Goal: Book appointment/travel/reservation

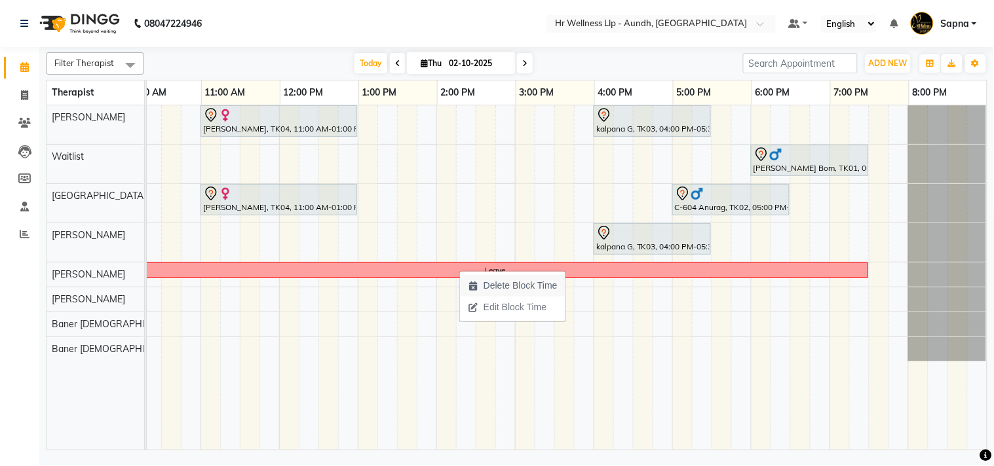
click at [493, 291] on span "Delete Block Time" at bounding box center [521, 286] width 74 height 14
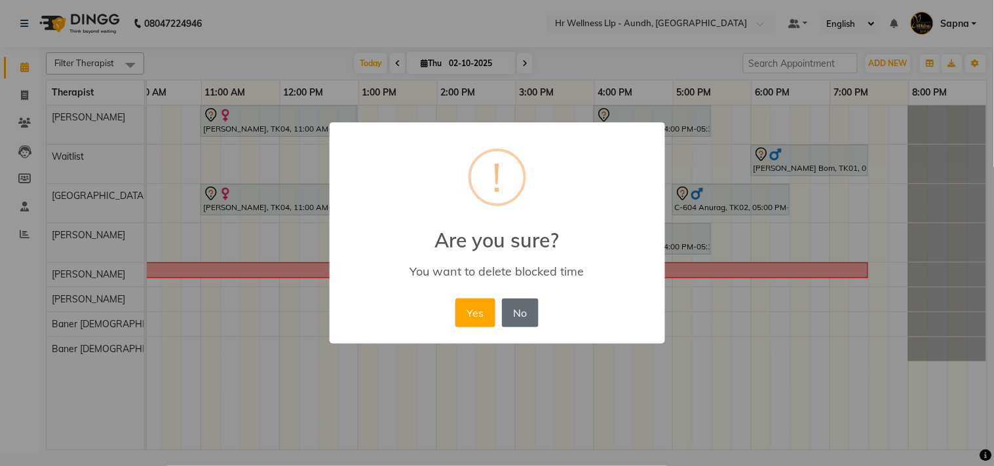
click at [524, 322] on button "No" at bounding box center [520, 313] width 37 height 29
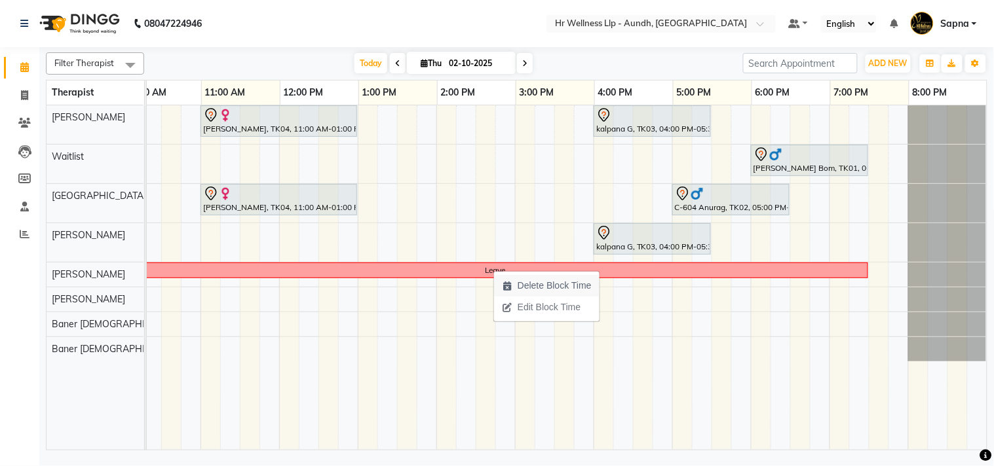
click at [548, 287] on span "Delete Block Time" at bounding box center [555, 286] width 74 height 14
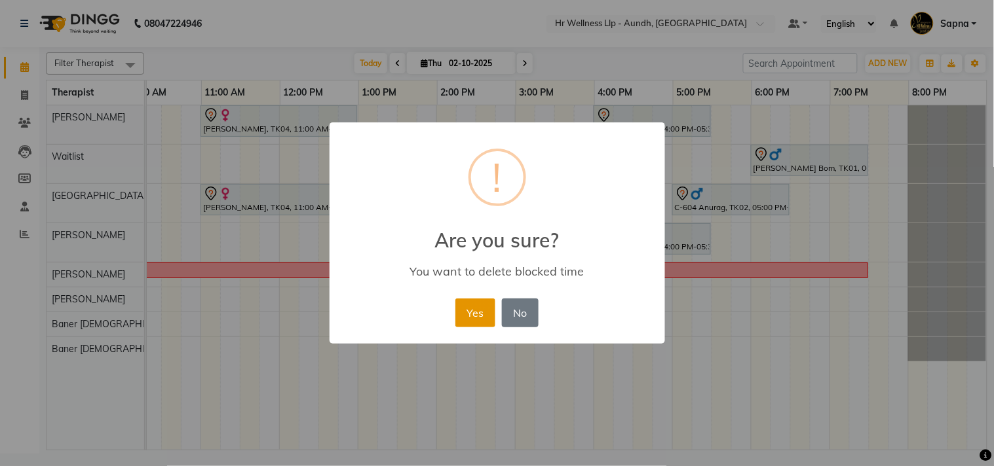
click at [476, 309] on button "Yes" at bounding box center [475, 313] width 40 height 29
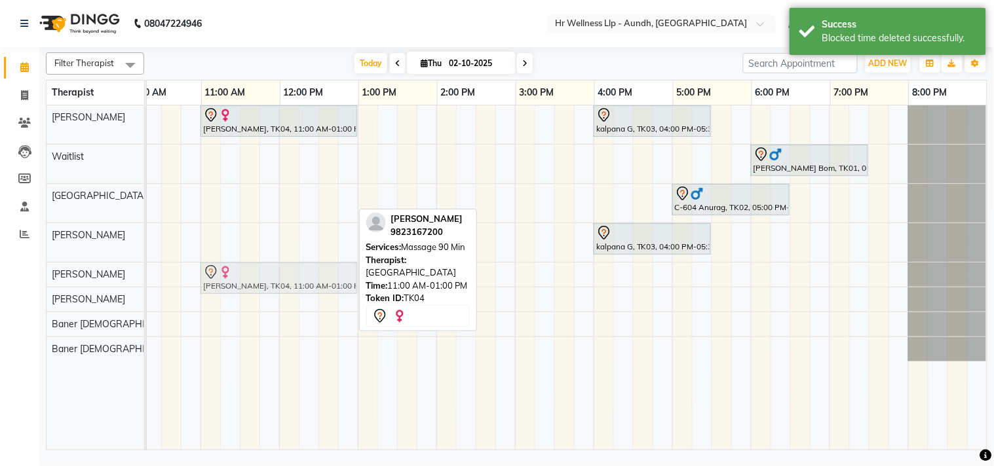
drag, startPoint x: 305, startPoint y: 206, endPoint x: 307, endPoint y: 271, distance: 64.9
click at [307, 271] on tbody "[PERSON_NAME], TK04, 11:00 AM-01:00 PM, Massage 90 Min kalpana G, TK03, 04:00 P…" at bounding box center [476, 233] width 1022 height 256
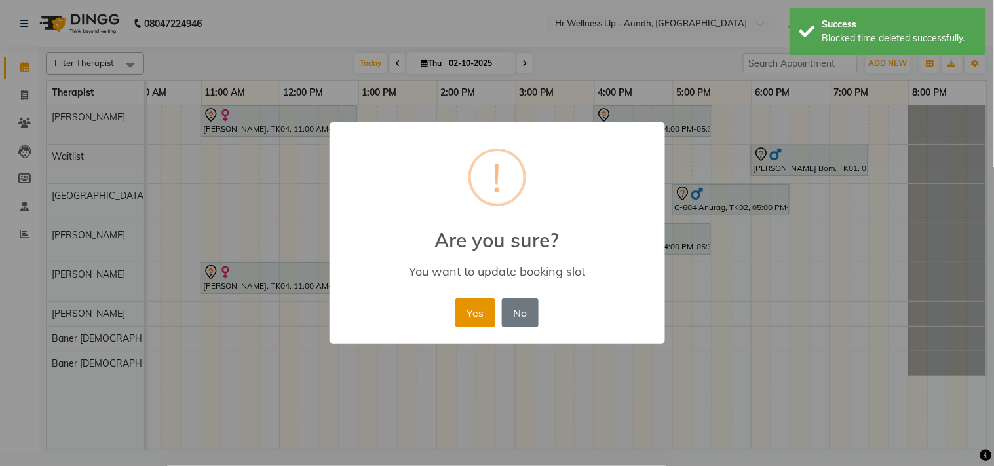
click at [478, 309] on button "Yes" at bounding box center [475, 313] width 40 height 29
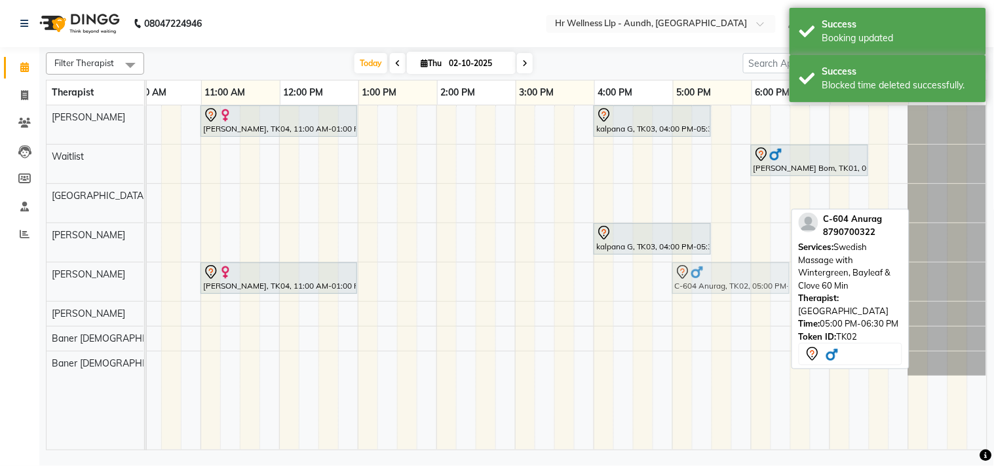
drag, startPoint x: 708, startPoint y: 201, endPoint x: 717, endPoint y: 278, distance: 77.9
click at [717, 278] on tbody "[PERSON_NAME], TK04, 11:00 AM-01:00 PM, Massage 90 Min kalpana G, TK03, 04:00 P…" at bounding box center [476, 240] width 1022 height 271
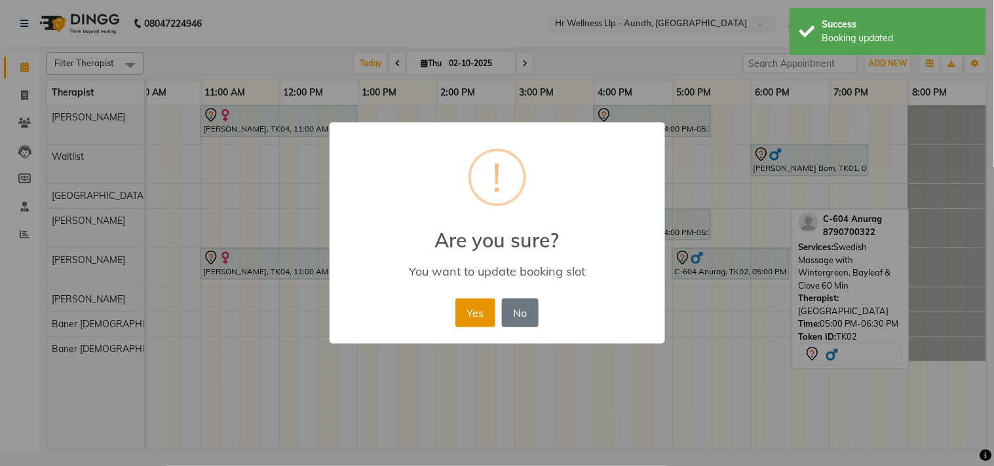
click at [461, 312] on button "Yes" at bounding box center [475, 313] width 40 height 29
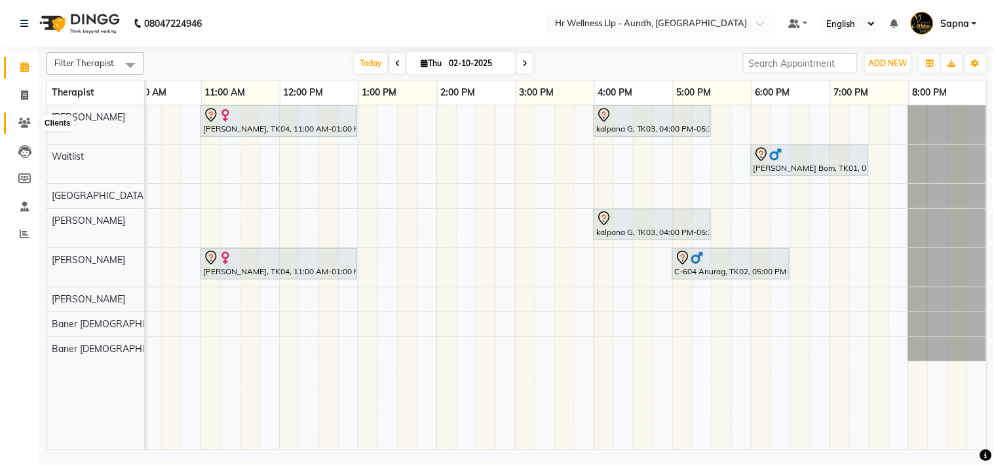
click at [25, 119] on icon at bounding box center [24, 123] width 12 height 10
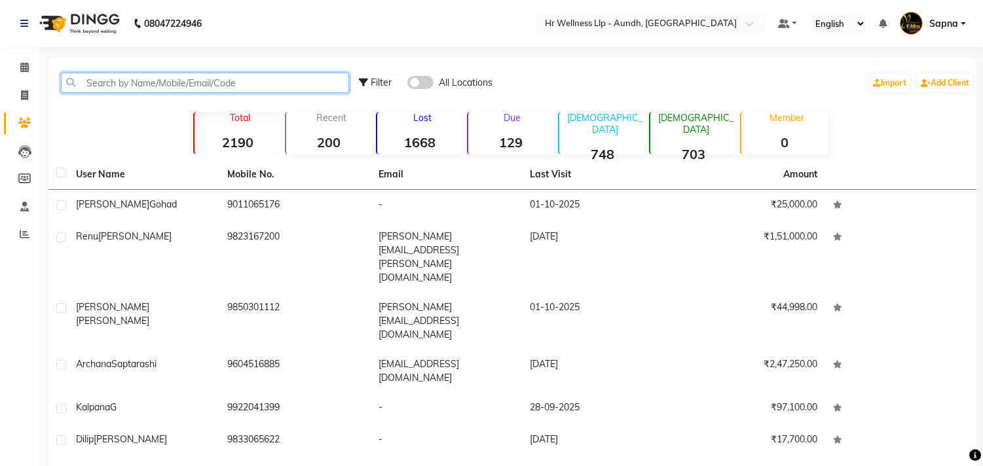
click at [93, 81] on input "text" at bounding box center [205, 83] width 288 height 20
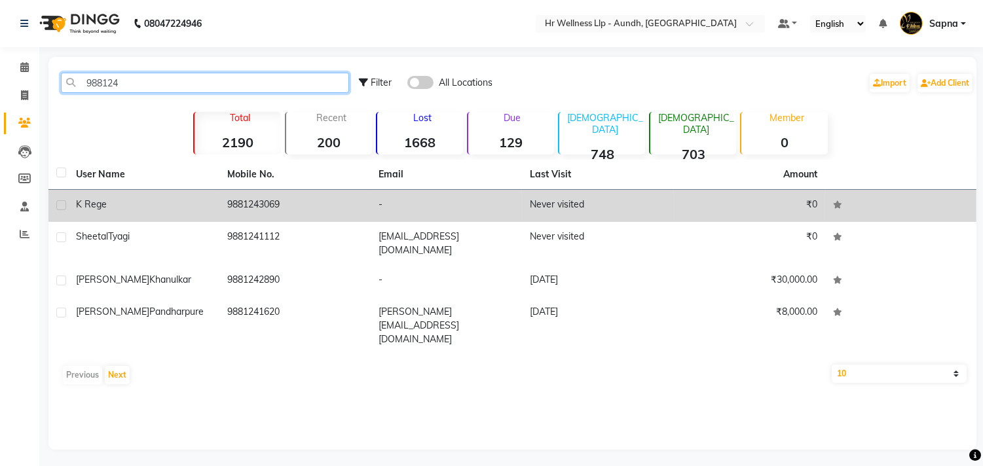
type input "988124"
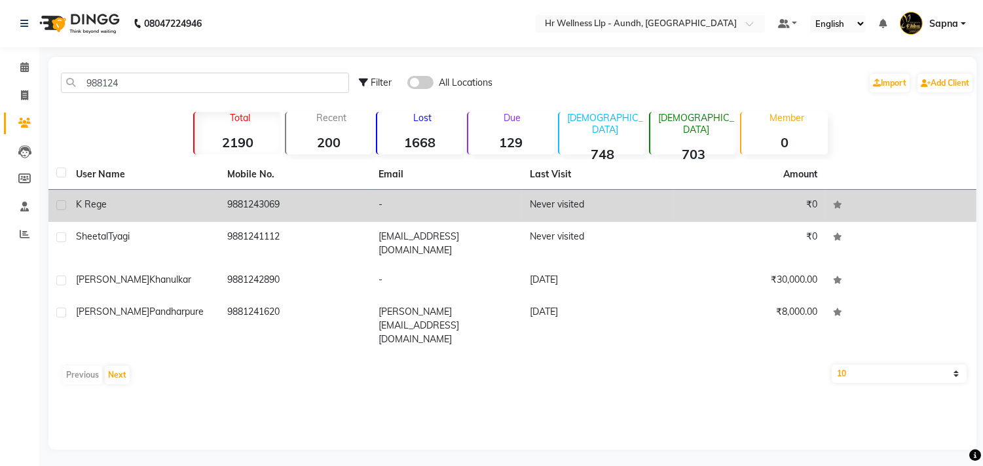
click at [185, 212] on td "k rege" at bounding box center [143, 206] width 151 height 32
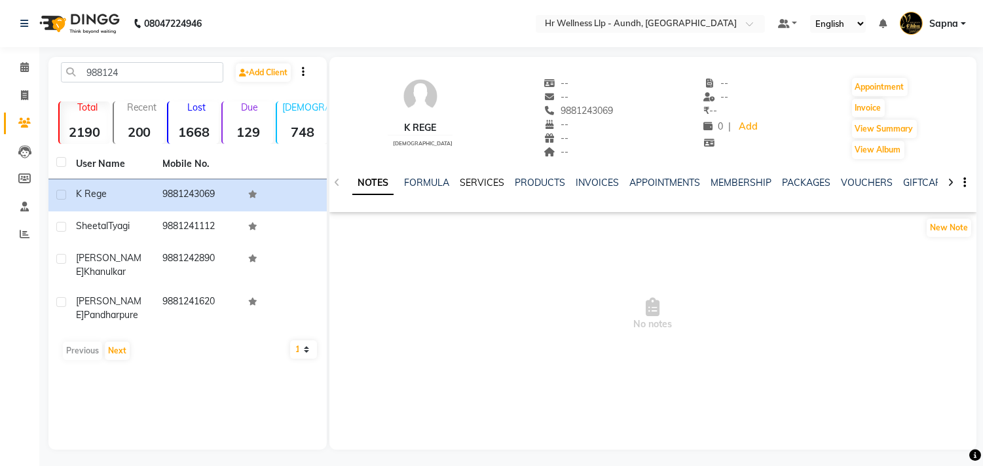
click at [483, 179] on link "SERVICES" at bounding box center [482, 183] width 45 height 12
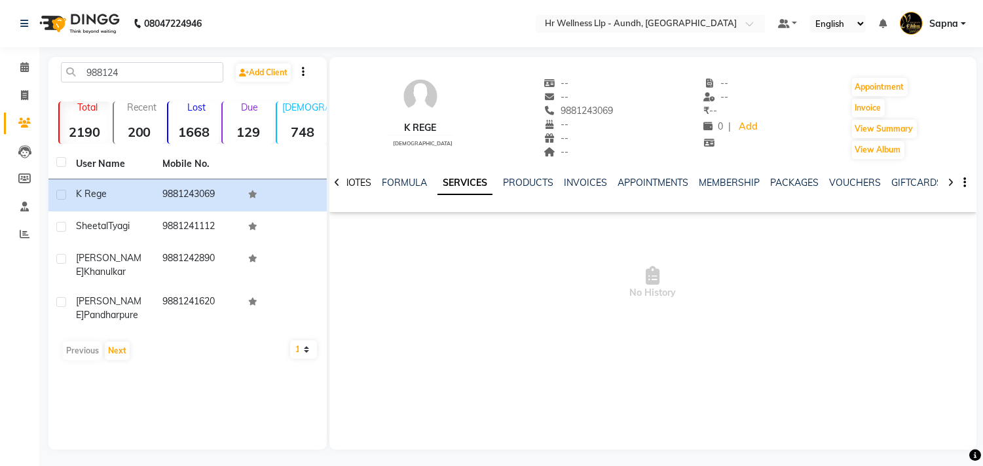
click at [366, 179] on link "NOTES" at bounding box center [356, 183] width 29 height 12
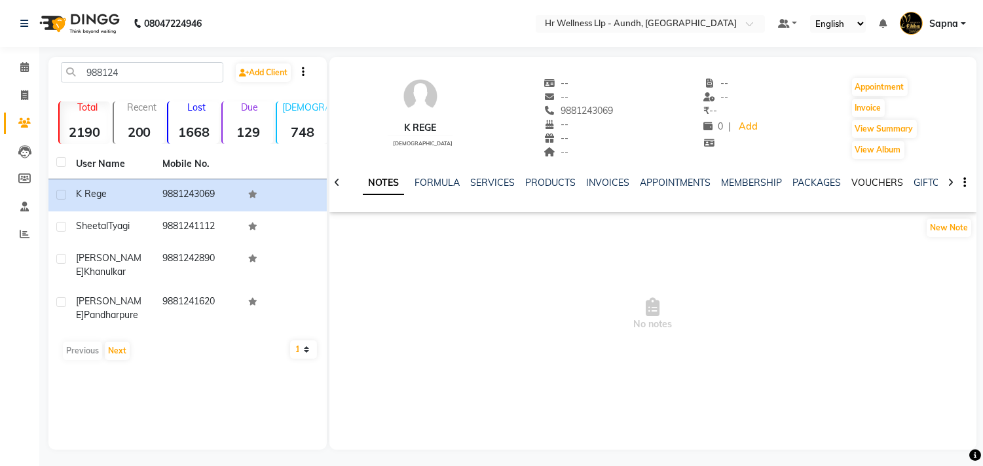
click at [871, 182] on link "VOUCHERS" at bounding box center [878, 183] width 52 height 12
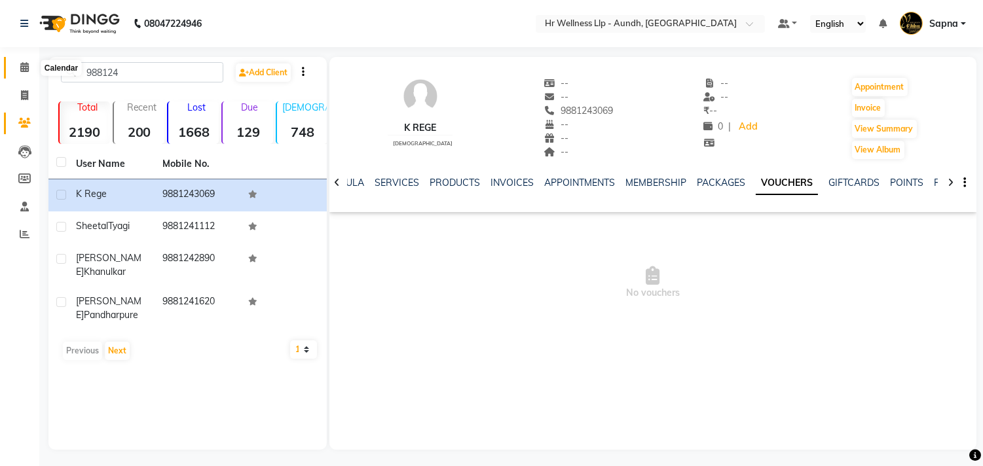
click at [25, 66] on icon at bounding box center [24, 67] width 9 height 10
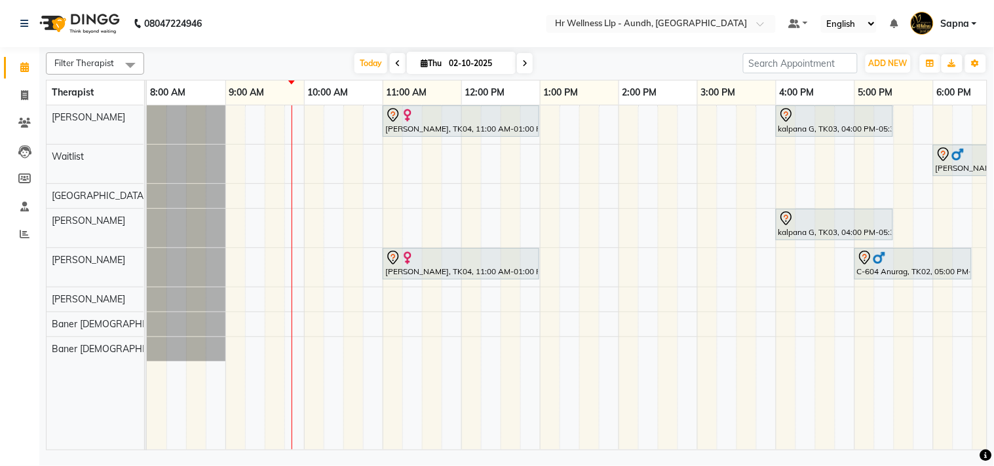
scroll to position [0, 181]
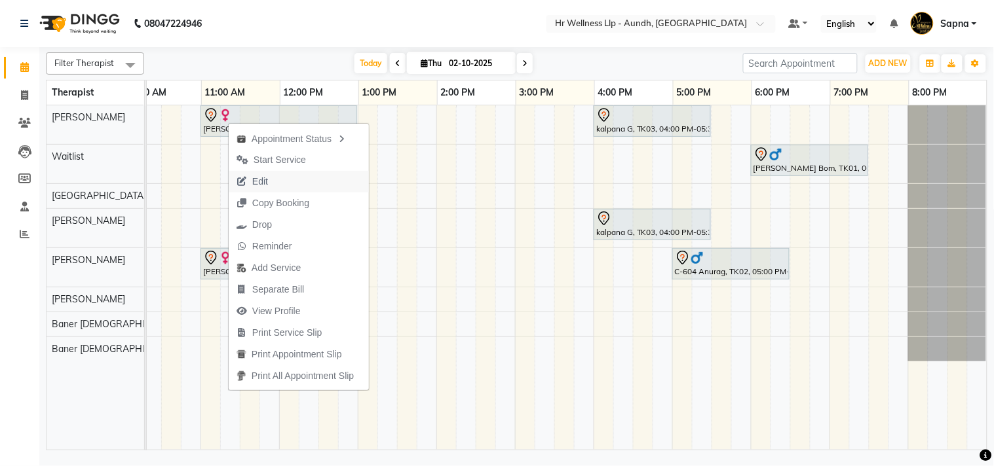
click at [279, 185] on button "Edit" at bounding box center [299, 182] width 140 height 22
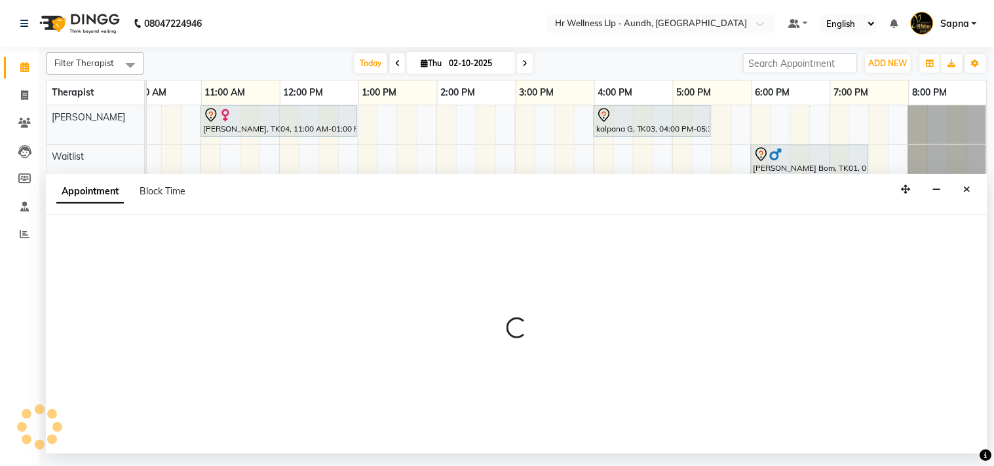
select select "tentative"
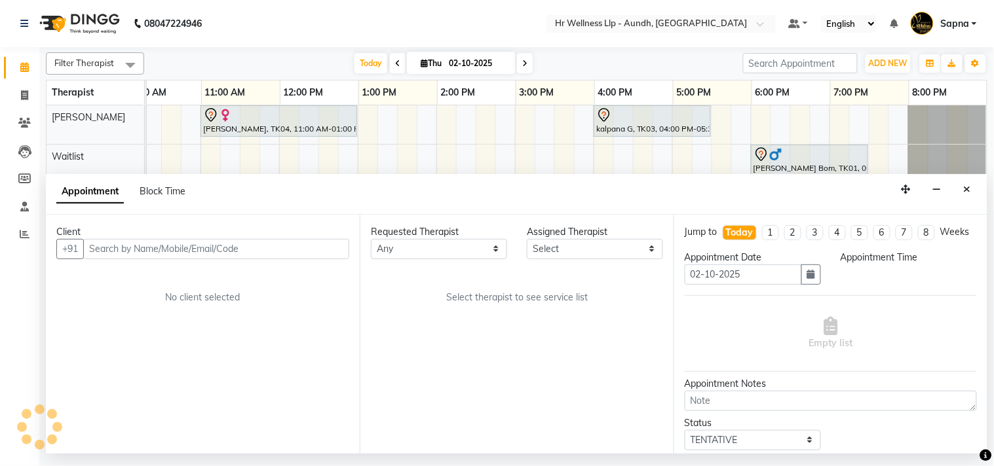
select select "77661"
select select "660"
select select "1894"
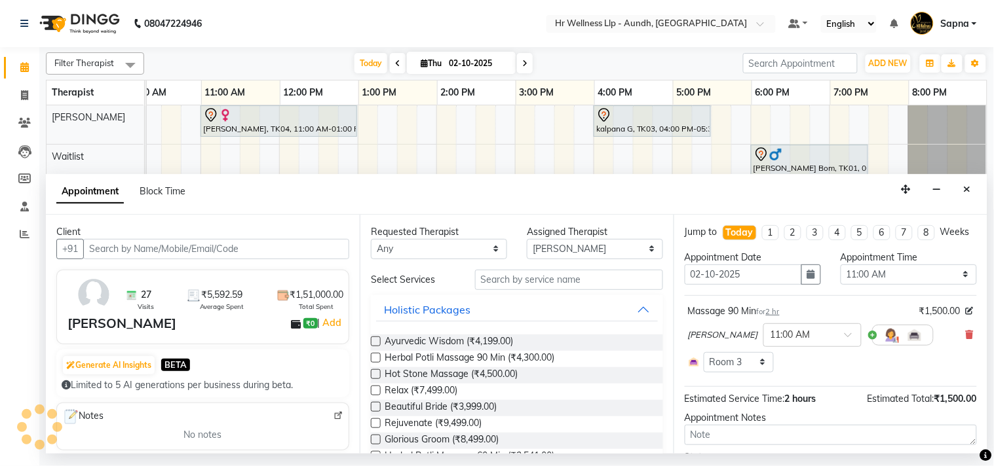
select select "1893"
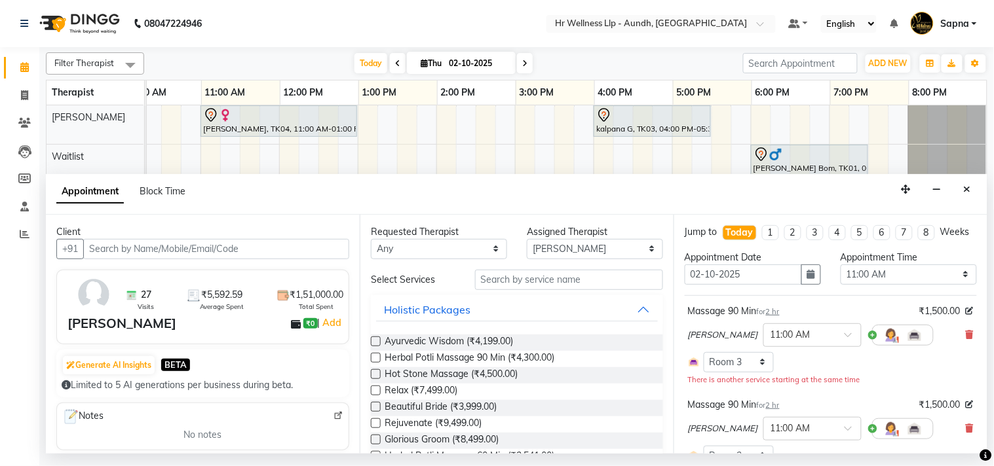
scroll to position [0, 79]
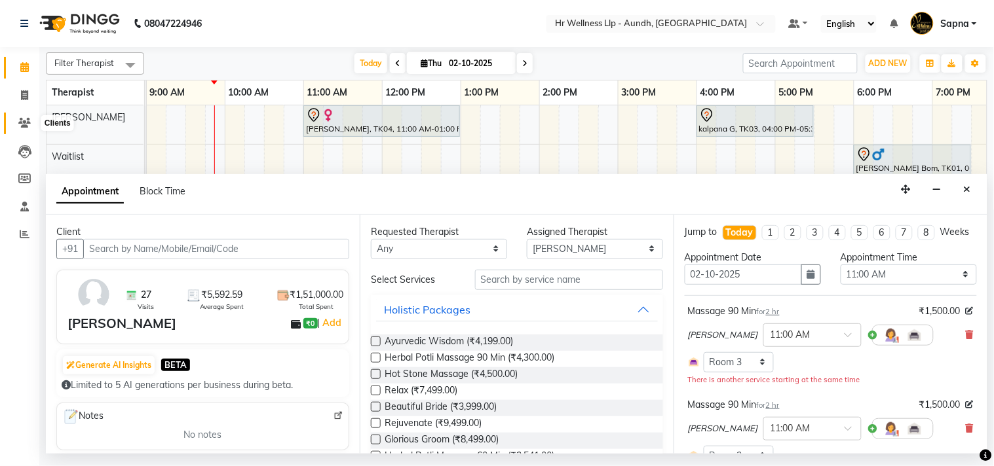
click at [25, 128] on icon at bounding box center [24, 123] width 12 height 10
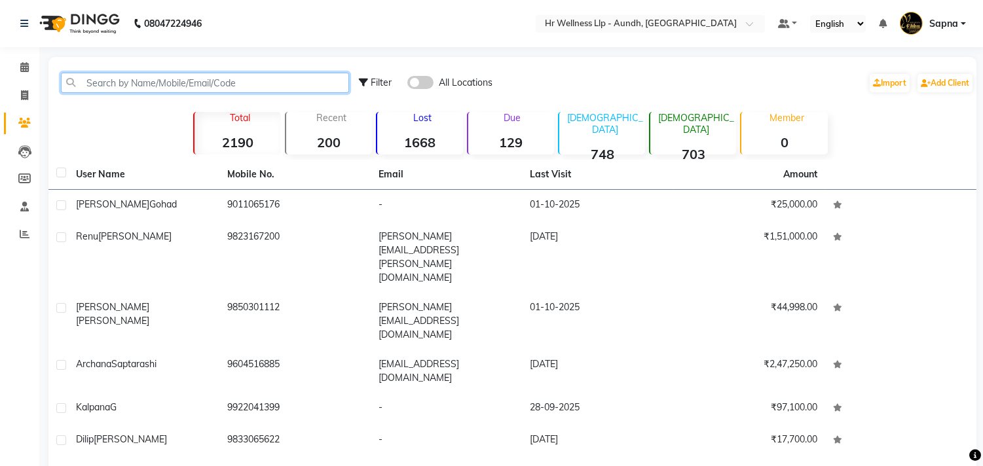
click at [168, 82] on input "text" at bounding box center [205, 83] width 288 height 20
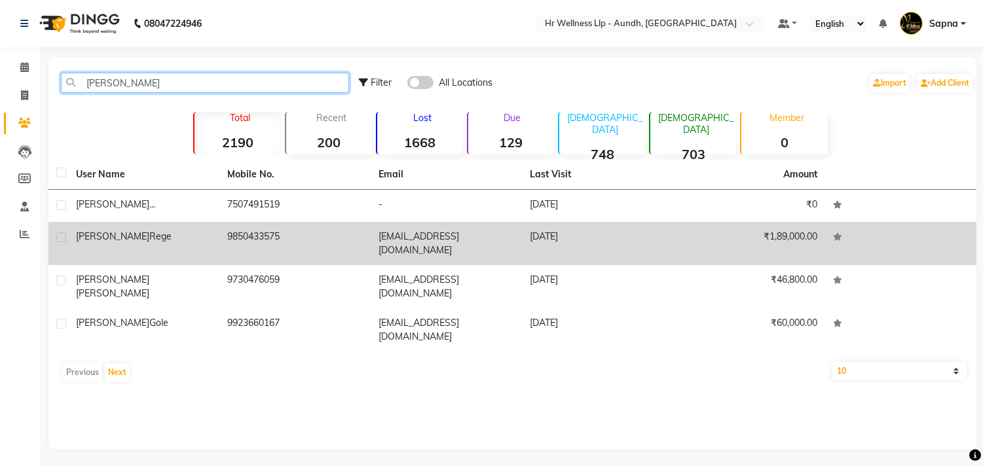
type input "[PERSON_NAME]"
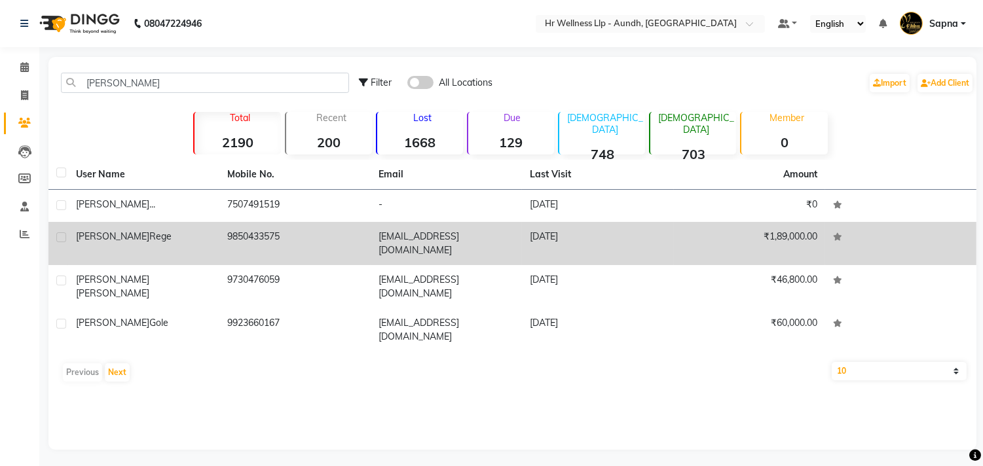
click at [293, 242] on td "9850433575" at bounding box center [294, 243] width 151 height 43
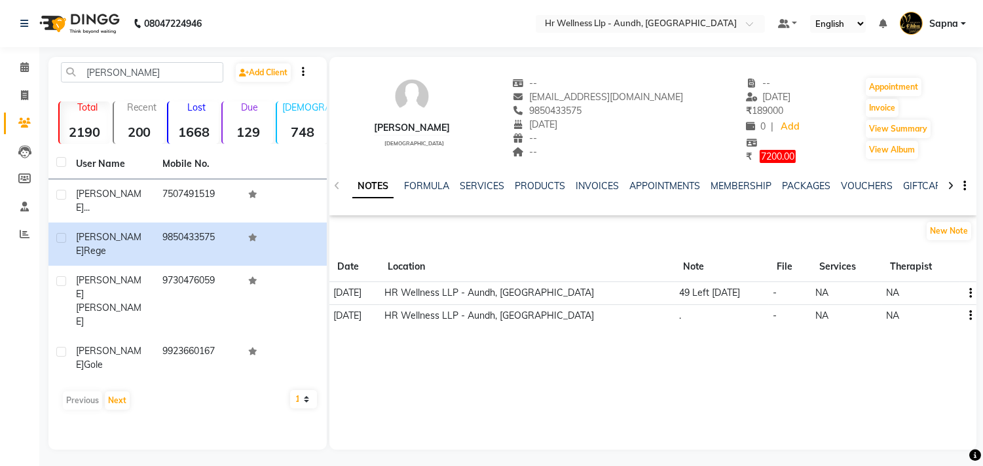
drag, startPoint x: 534, startPoint y: 109, endPoint x: 596, endPoint y: 110, distance: 62.3
click at [596, 110] on div "9850433575" at bounding box center [598, 111] width 171 height 14
copy span "9850433575"
click at [25, 64] on icon at bounding box center [24, 67] width 9 height 10
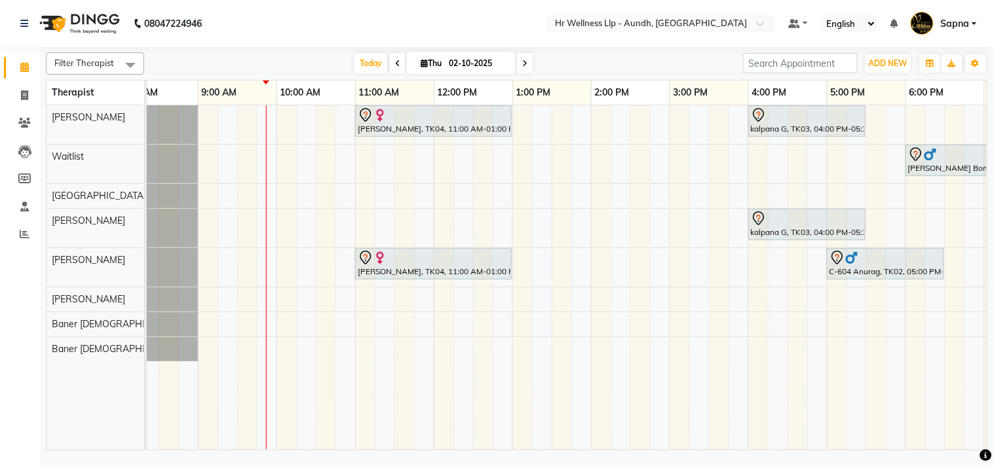
scroll to position [0, 33]
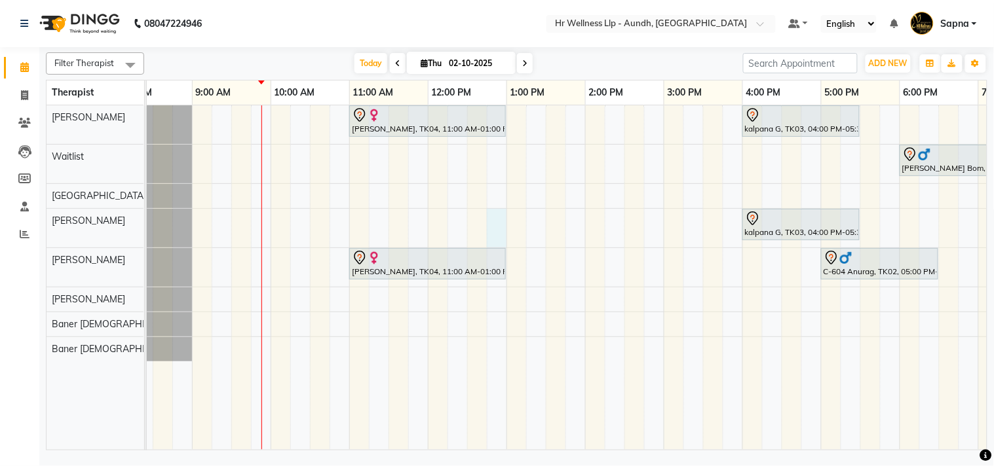
click at [506, 235] on div "[PERSON_NAME], TK04, 11:00 AM-01:00 PM, Massage 90 Min kalpana G, TK03, 04:00 P…" at bounding box center [624, 277] width 1022 height 345
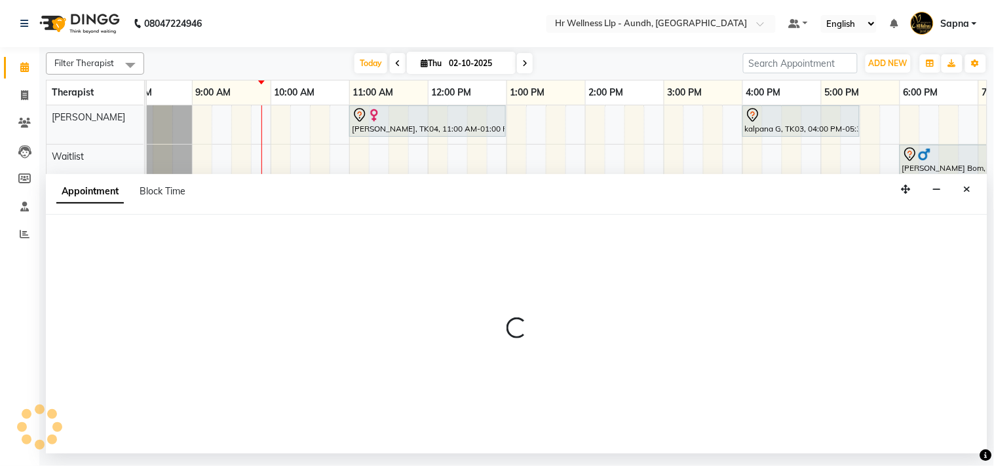
select select "77663"
select select "765"
select select "tentative"
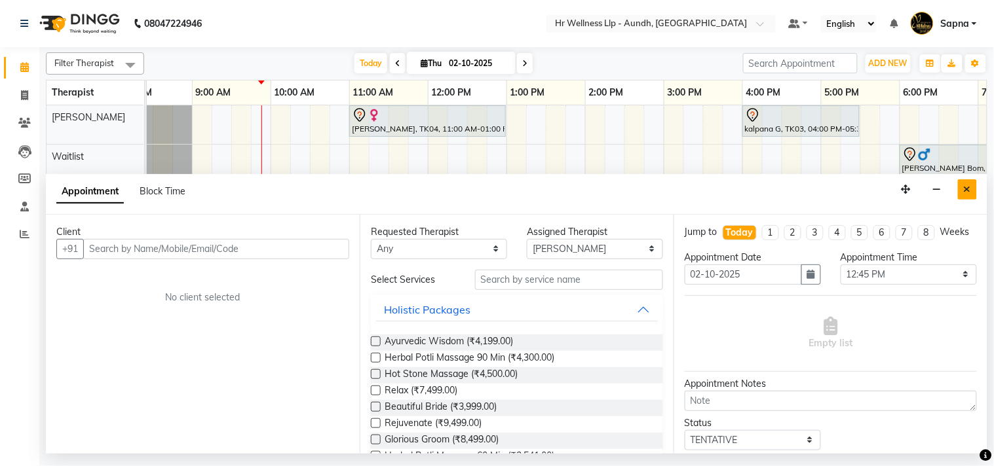
click at [967, 187] on icon "Close" at bounding box center [967, 189] width 7 height 9
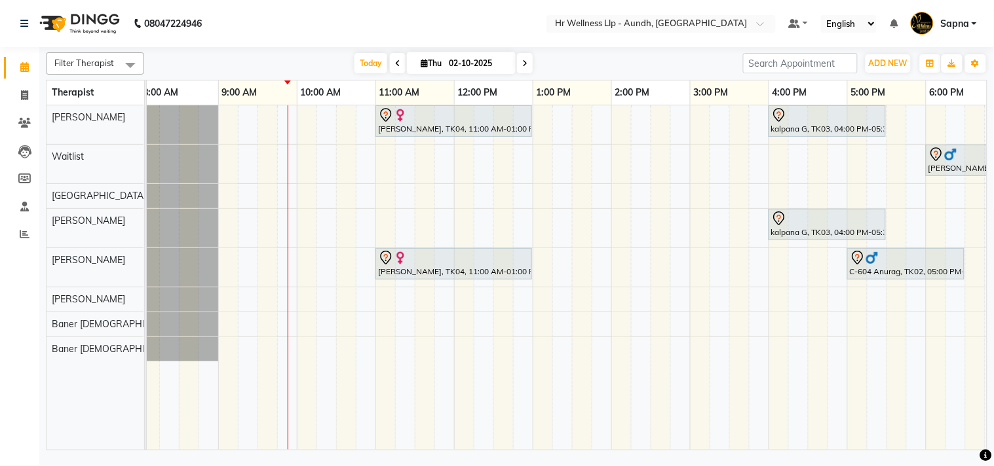
scroll to position [0, 0]
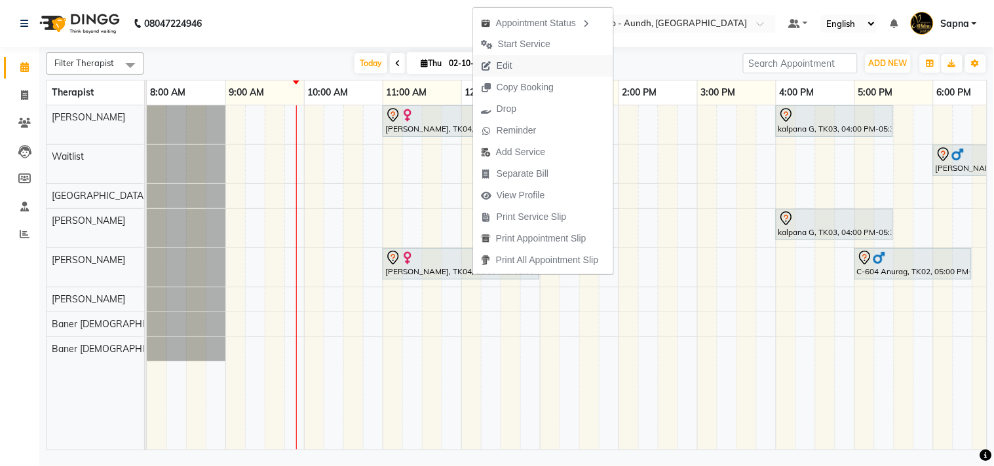
click at [514, 61] on span "Edit" at bounding box center [496, 66] width 47 height 22
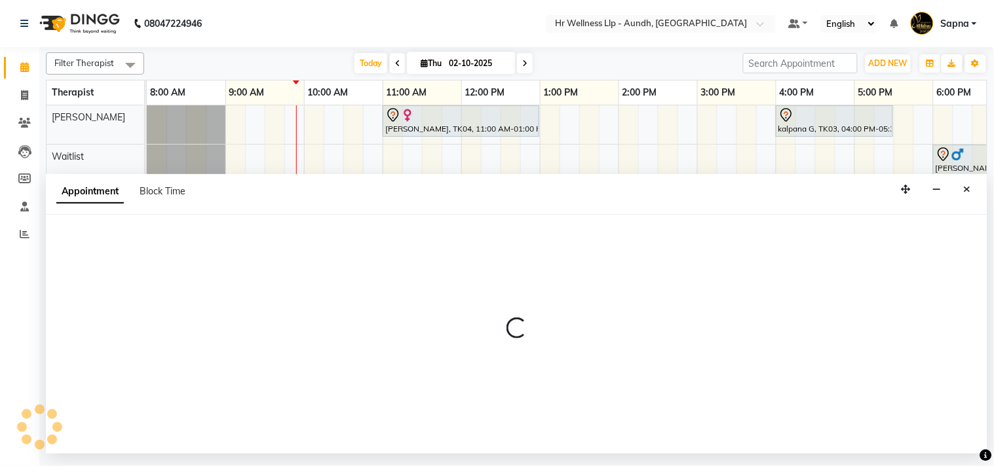
select select "tentative"
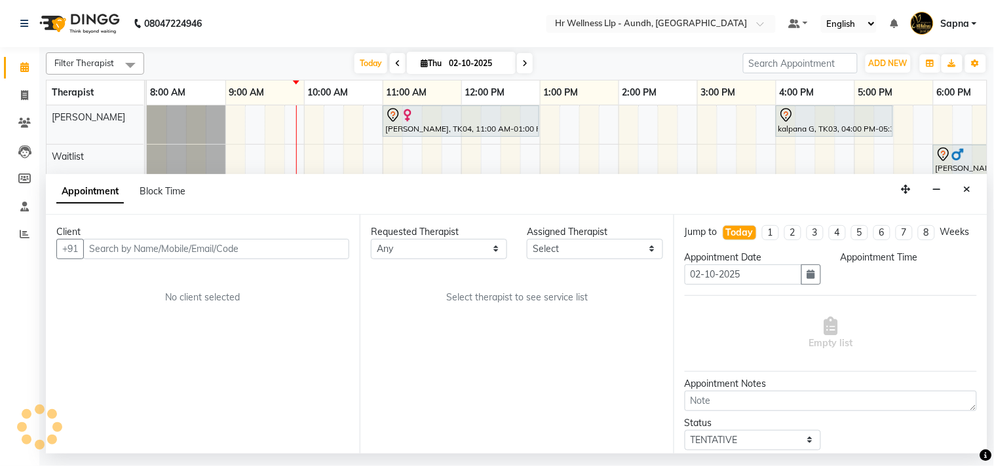
select select "77661"
select select "660"
select select "1894"
select select "1893"
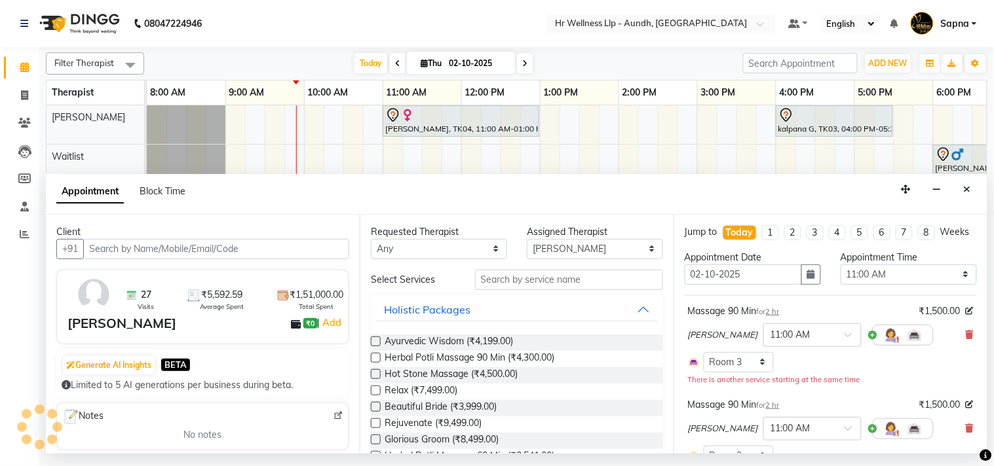
scroll to position [0, 79]
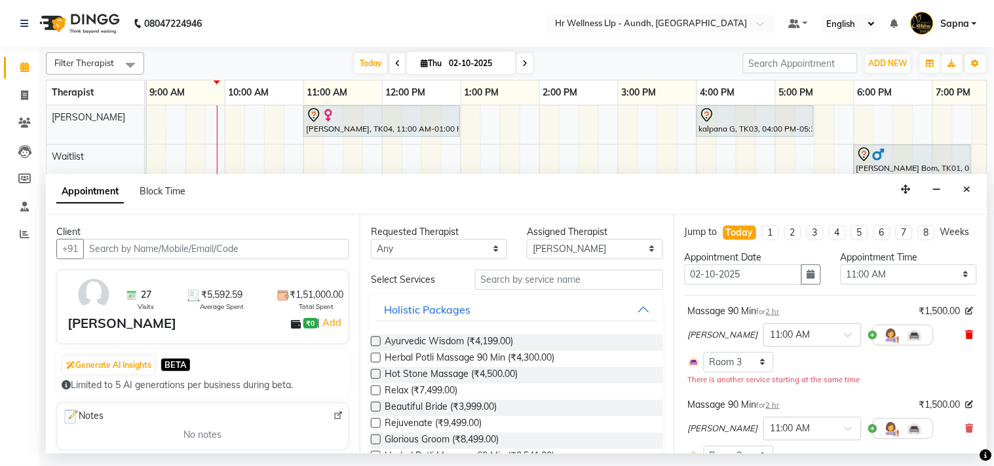
click at [966, 339] on icon at bounding box center [970, 334] width 8 height 9
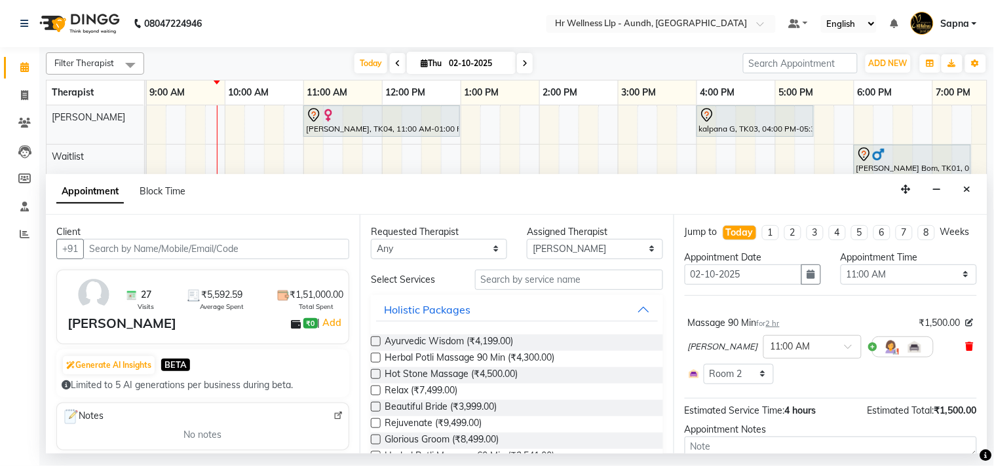
click at [966, 351] on icon at bounding box center [970, 346] width 8 height 9
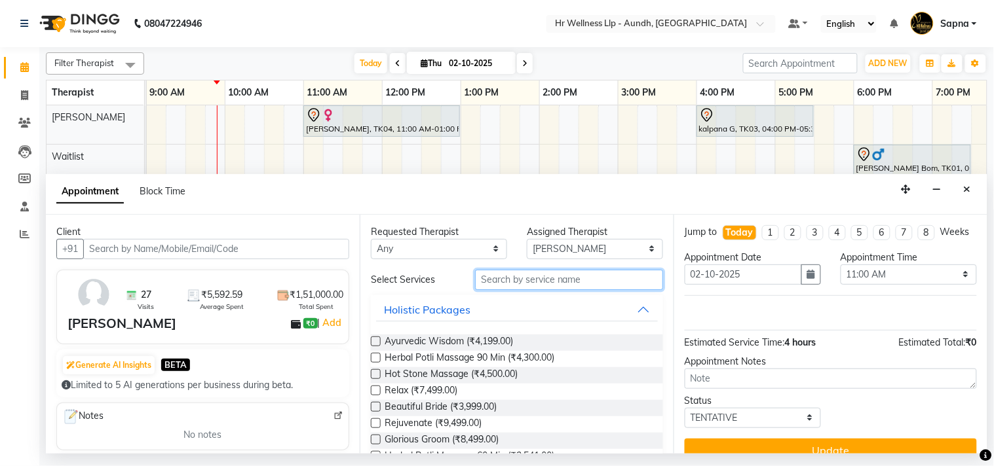
click at [595, 282] on input "text" at bounding box center [569, 280] width 188 height 20
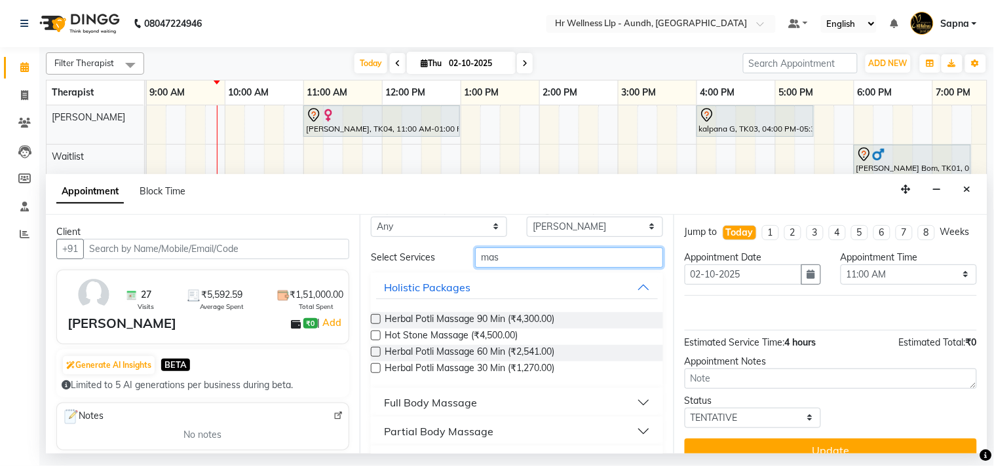
scroll to position [53, 0]
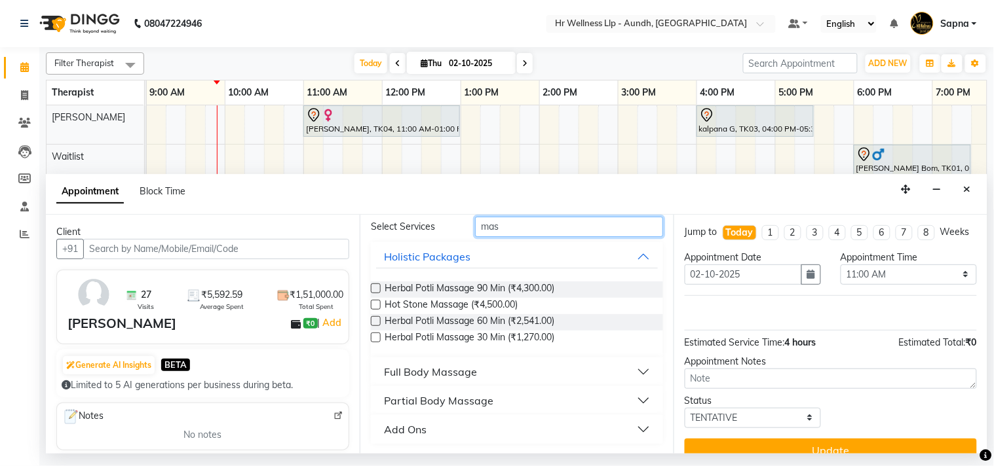
type input "mas"
click at [499, 372] on button "Full Body Massage" at bounding box center [517, 372] width 282 height 24
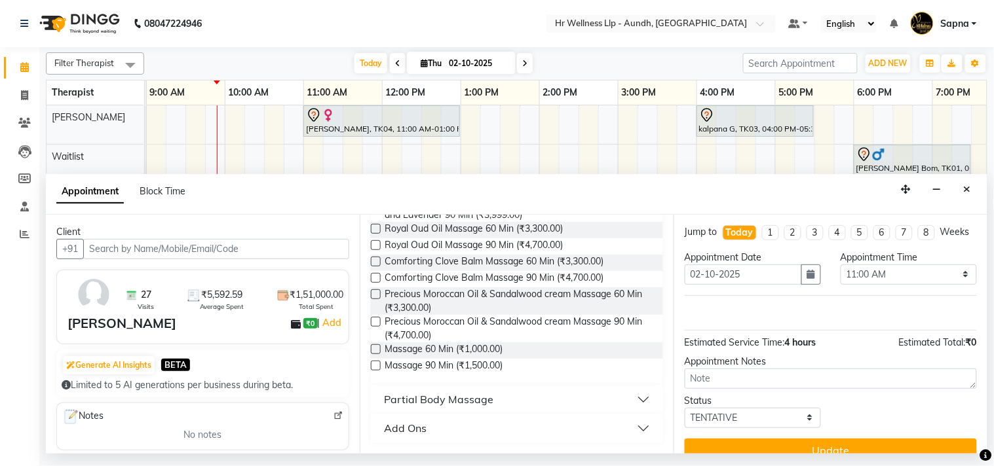
scroll to position [600, 0]
click at [377, 346] on label at bounding box center [376, 350] width 10 height 10
click at [377, 347] on input "checkbox" at bounding box center [375, 351] width 9 height 9
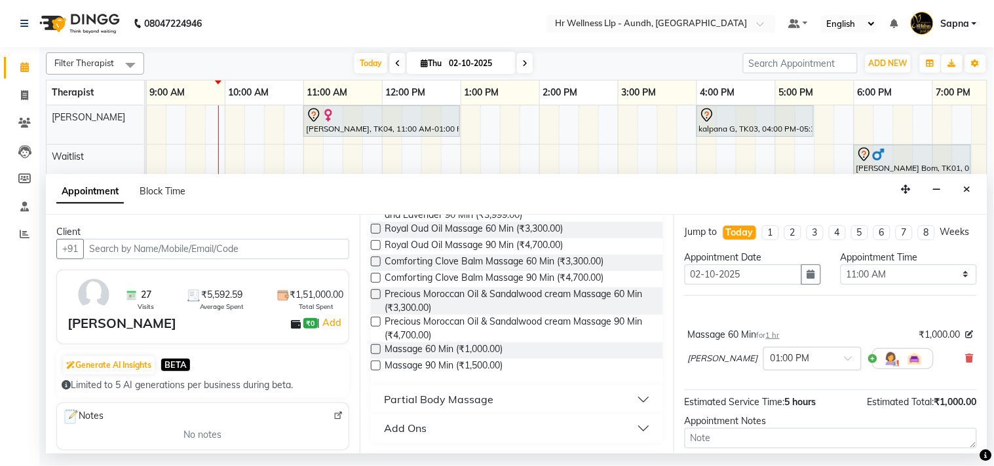
click at [377, 346] on label at bounding box center [376, 350] width 10 height 10
click at [377, 347] on input "checkbox" at bounding box center [375, 351] width 9 height 9
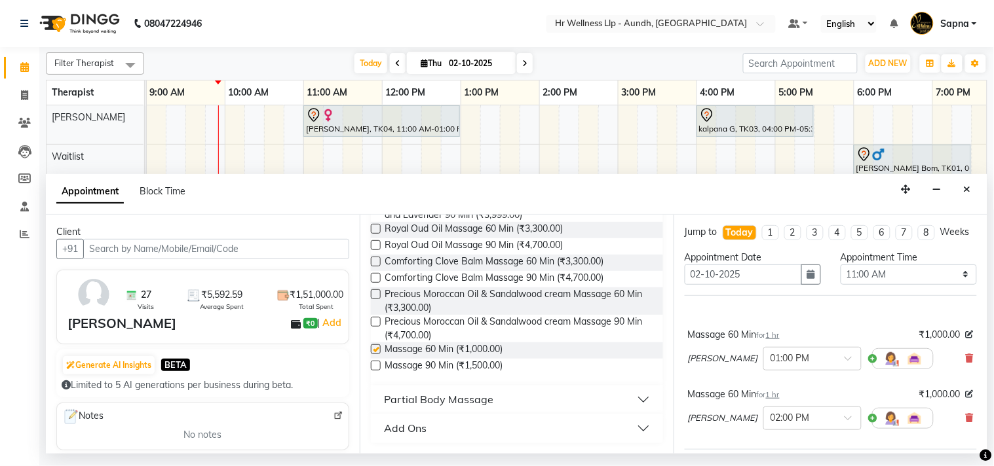
checkbox input "false"
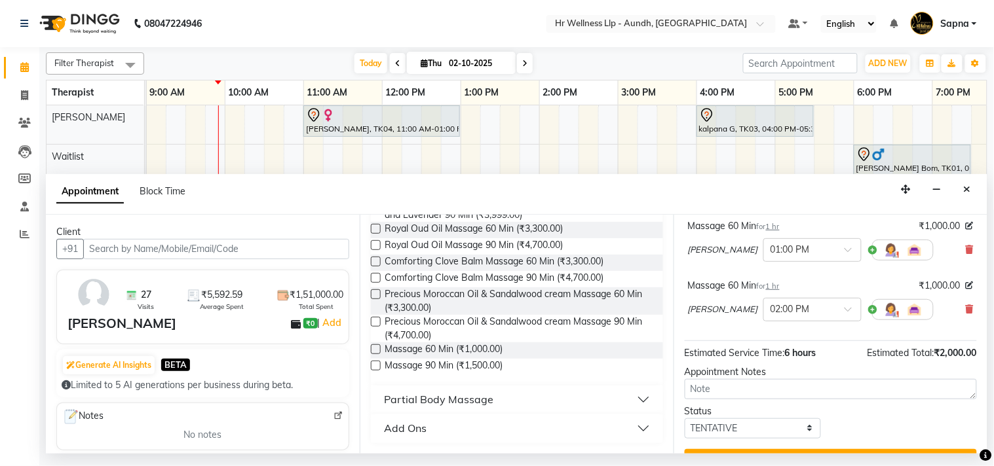
scroll to position [145, 0]
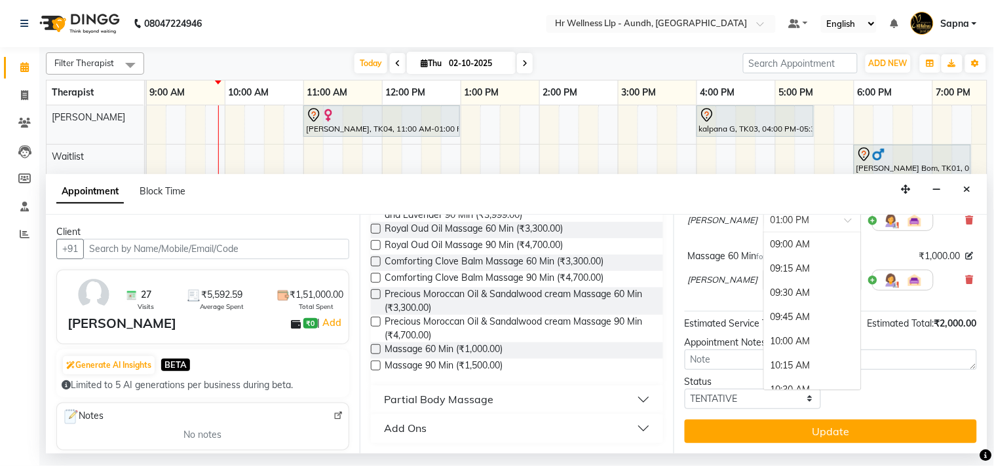
click at [805, 221] on div at bounding box center [812, 220] width 97 height 14
click at [764, 277] on div "11:00 AM" at bounding box center [812, 270] width 97 height 24
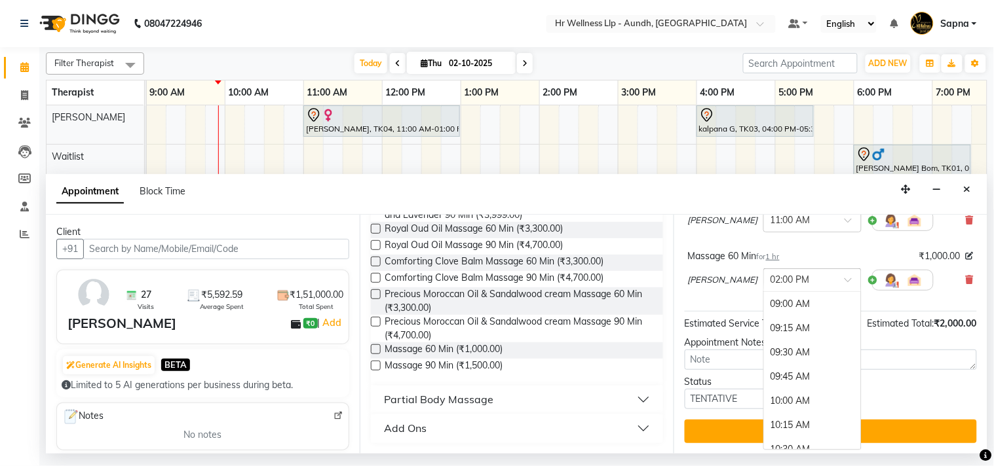
click at [845, 286] on span at bounding box center [853, 284] width 16 height 14
click at [764, 305] on div "11:00 AM" at bounding box center [812, 306] width 97 height 24
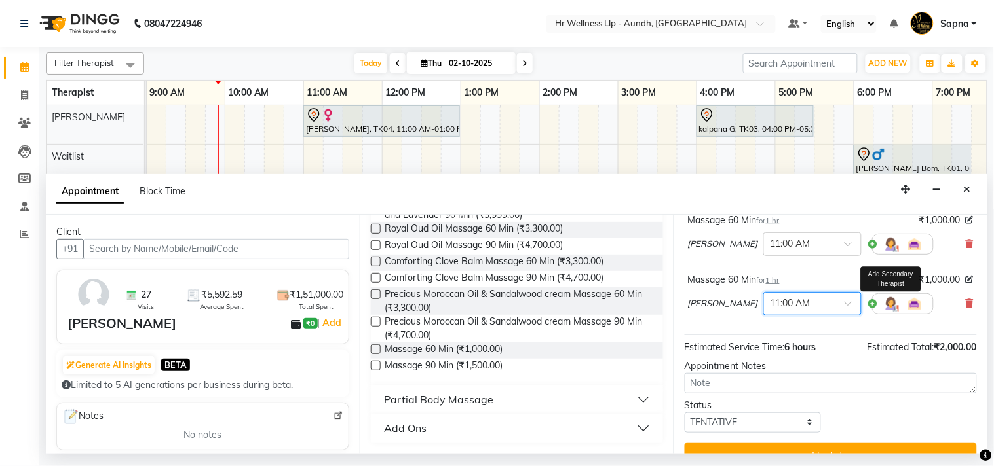
scroll to position [151, 0]
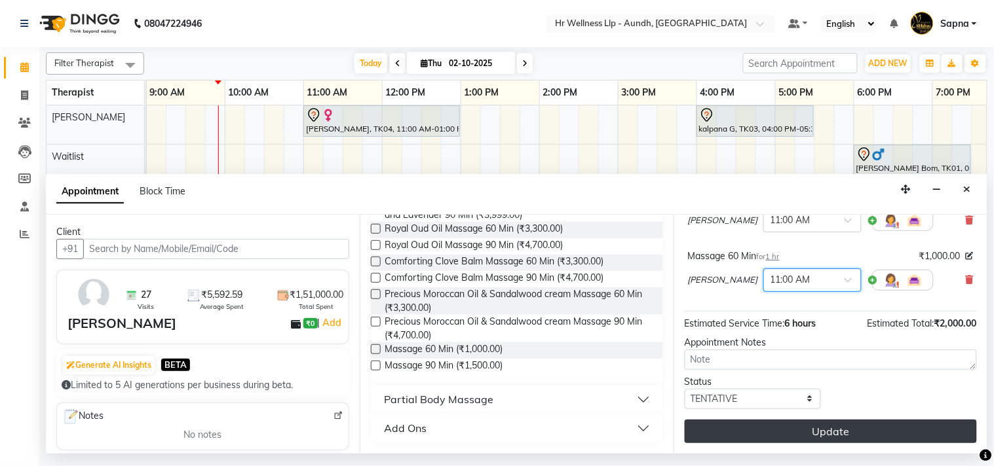
click at [840, 434] on button "Update" at bounding box center [831, 432] width 292 height 24
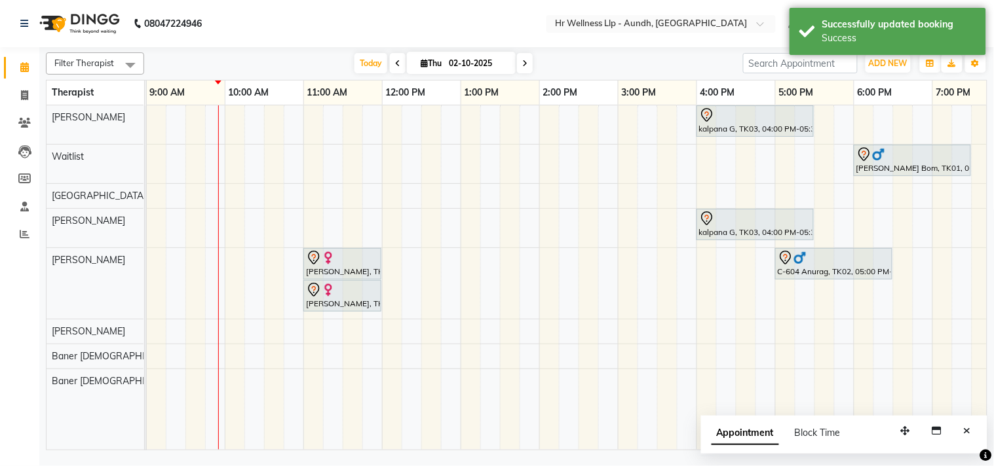
click at [482, 64] on input "02-10-2025" at bounding box center [478, 64] width 66 height 20
select select "10"
select select "2025"
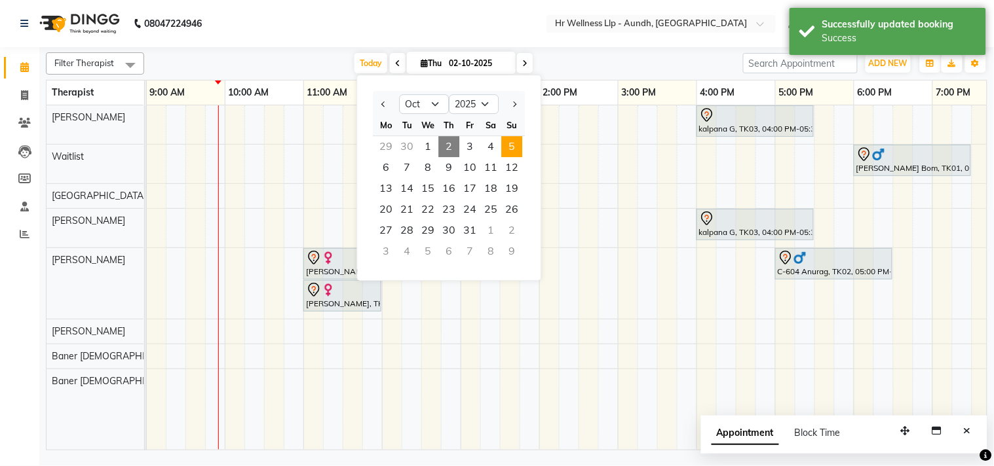
click at [514, 145] on span "5" at bounding box center [511, 146] width 21 height 21
type input "05-10-2025"
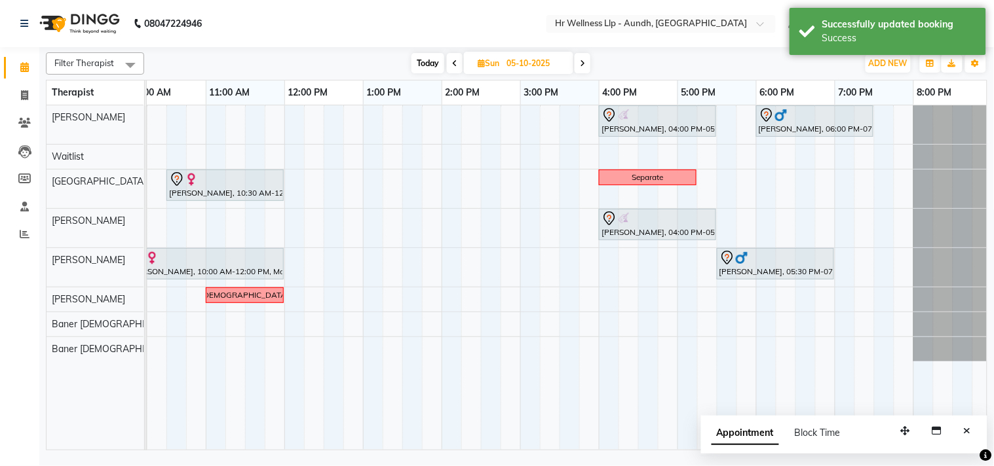
scroll to position [0, 181]
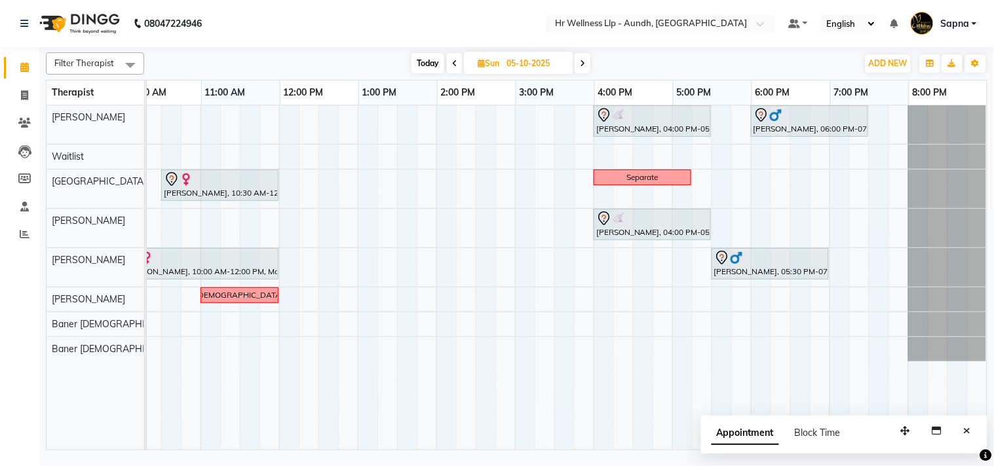
click at [393, 233] on div "[PERSON_NAME], 04:00 PM-05:30 PM, Swedish Massage with Wintergreen, Bayleaf & C…" at bounding box center [476, 277] width 1022 height 345
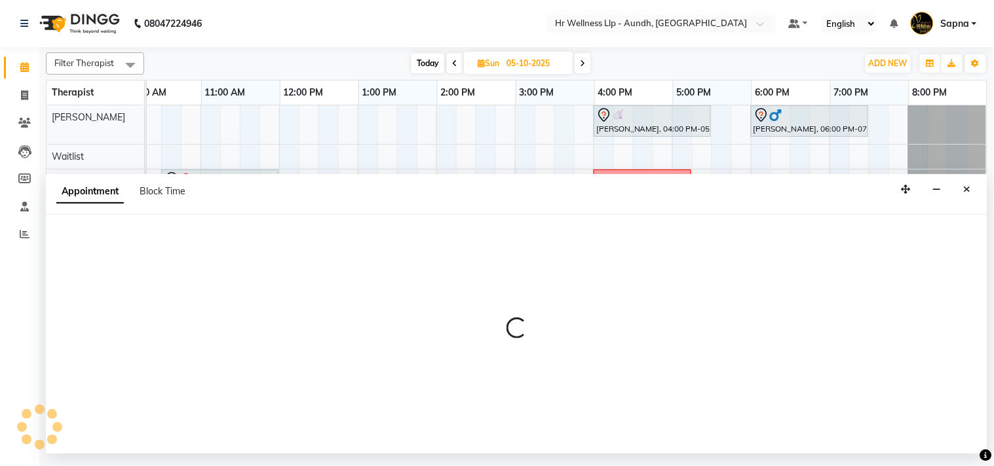
select select "77663"
select select "810"
select select "tentative"
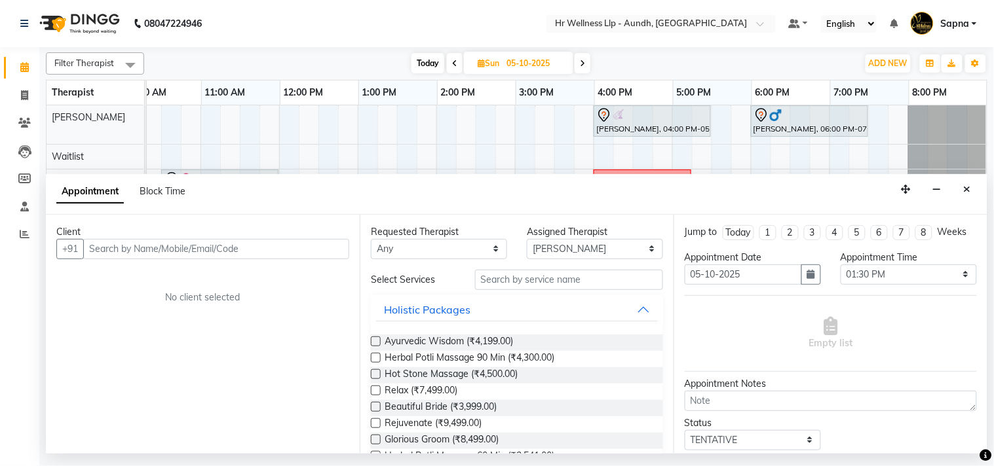
click at [276, 246] on input "text" at bounding box center [216, 249] width 266 height 20
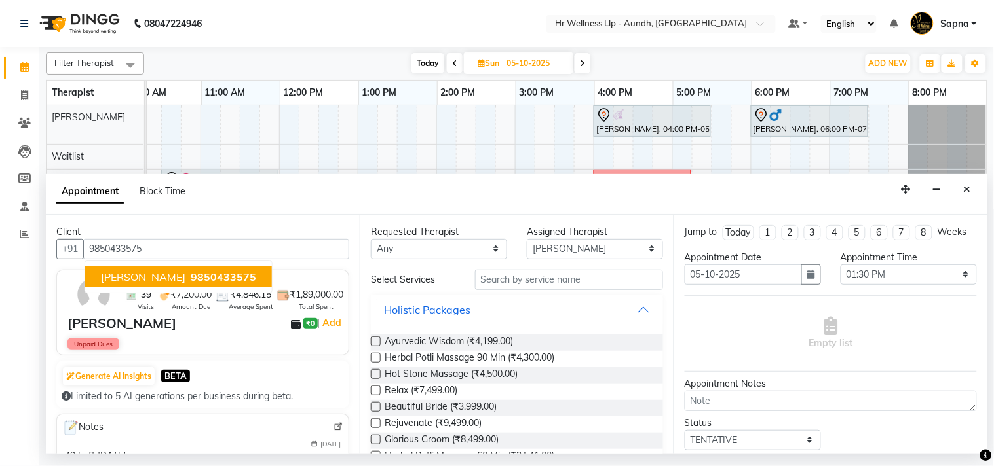
click at [191, 274] on span "9850433575" at bounding box center [224, 277] width 66 height 13
type input "9850433575"
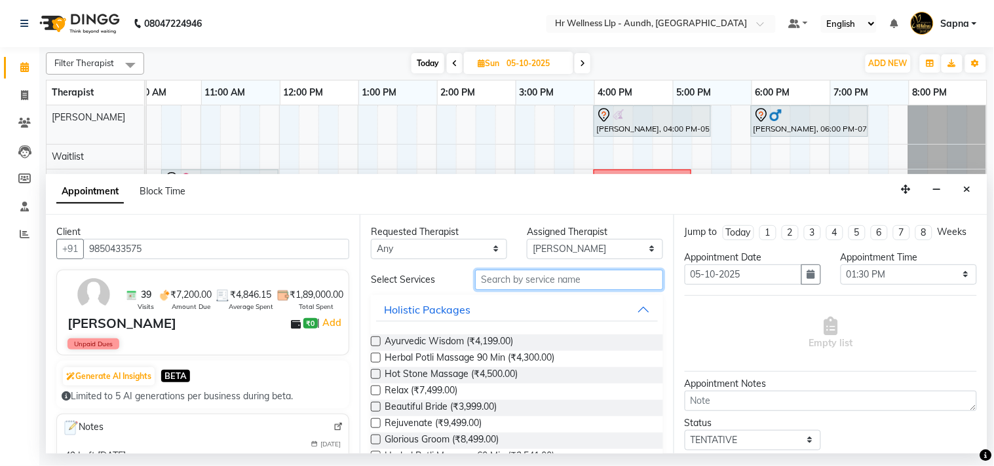
click at [559, 285] on input "text" at bounding box center [569, 280] width 188 height 20
type input "m"
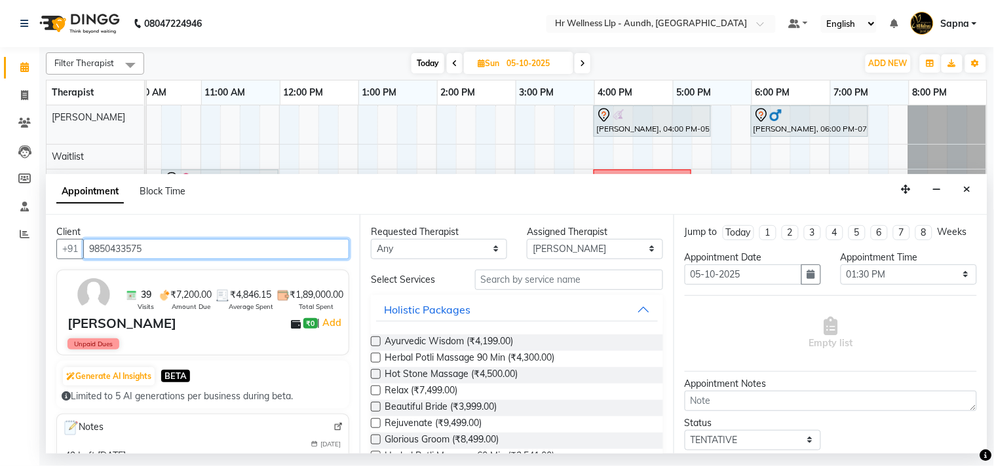
drag, startPoint x: 87, startPoint y: 250, endPoint x: 144, endPoint y: 249, distance: 57.0
click at [144, 249] on input "9850433575" at bounding box center [216, 249] width 266 height 20
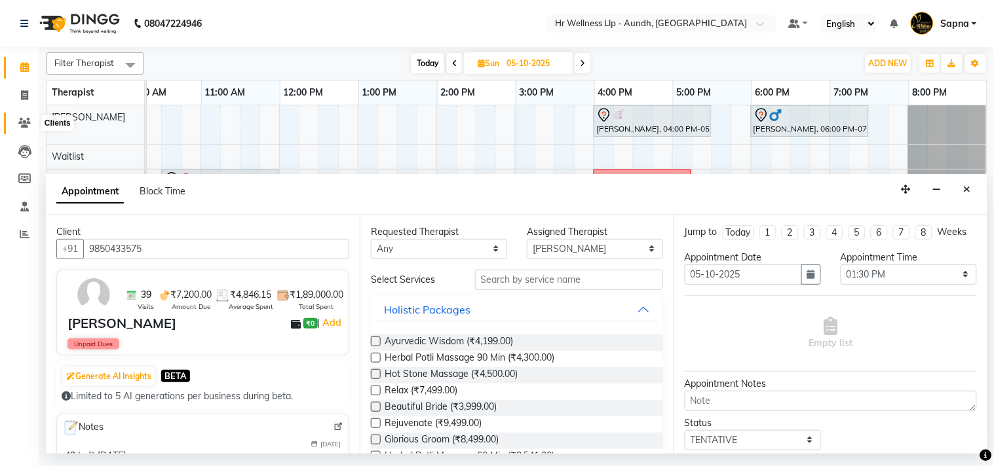
click at [18, 123] on icon at bounding box center [24, 123] width 12 height 10
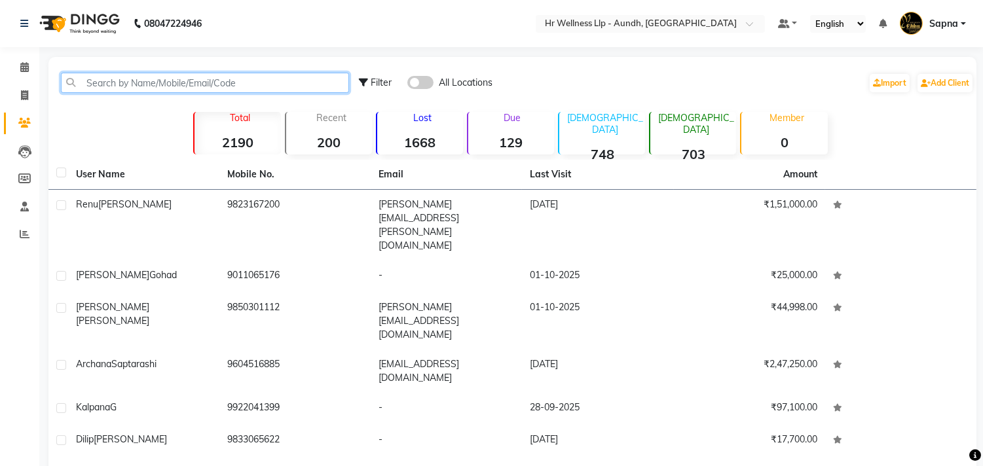
click at [118, 84] on input "text" at bounding box center [205, 83] width 288 height 20
paste input "9850433575"
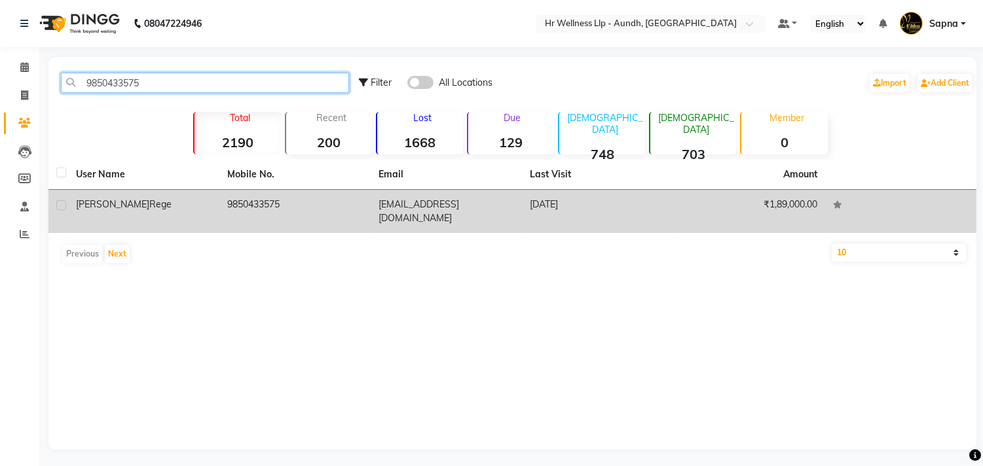
type input "9850433575"
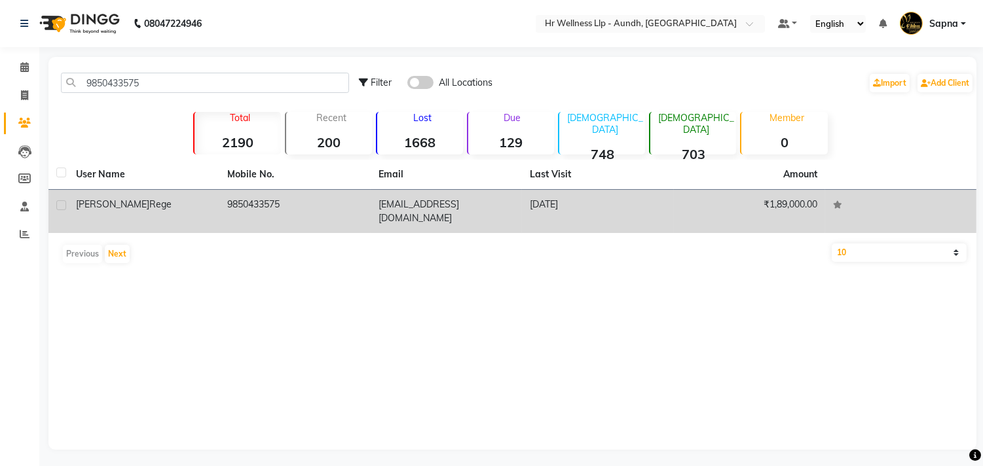
click at [332, 211] on td "9850433575" at bounding box center [294, 211] width 151 height 43
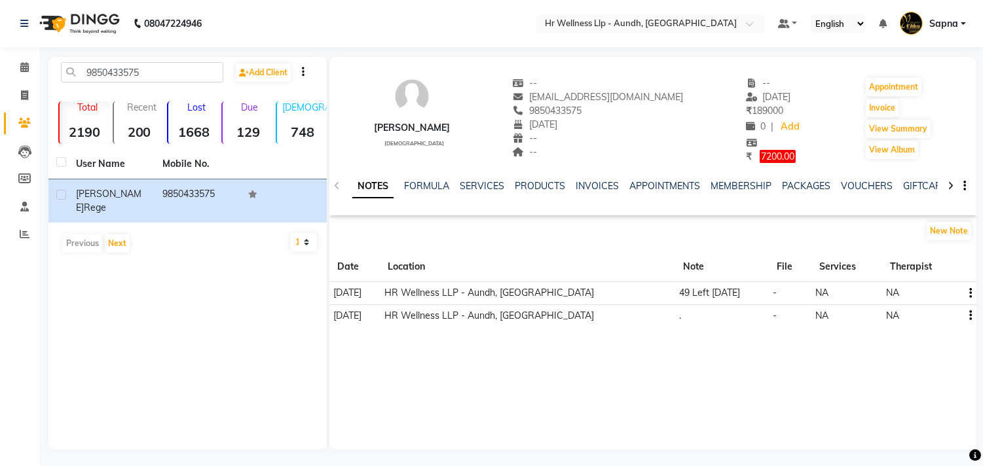
click at [480, 178] on div "NOTES FORMULA SERVICES PRODUCTS INVOICES APPOINTMENTS MEMBERSHIP PACKAGES VOUCH…" at bounding box center [653, 186] width 647 height 45
click at [481, 181] on link "SERVICES" at bounding box center [482, 186] width 45 height 12
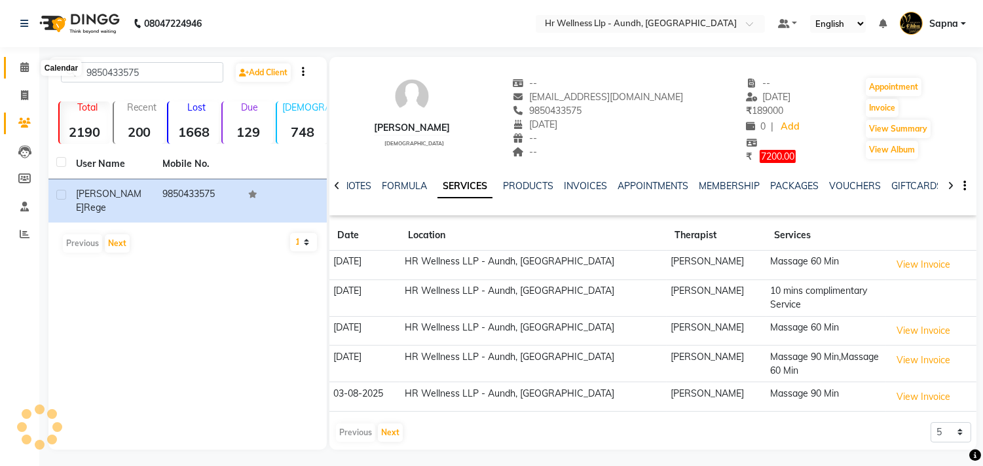
click at [22, 63] on icon at bounding box center [24, 67] width 9 height 10
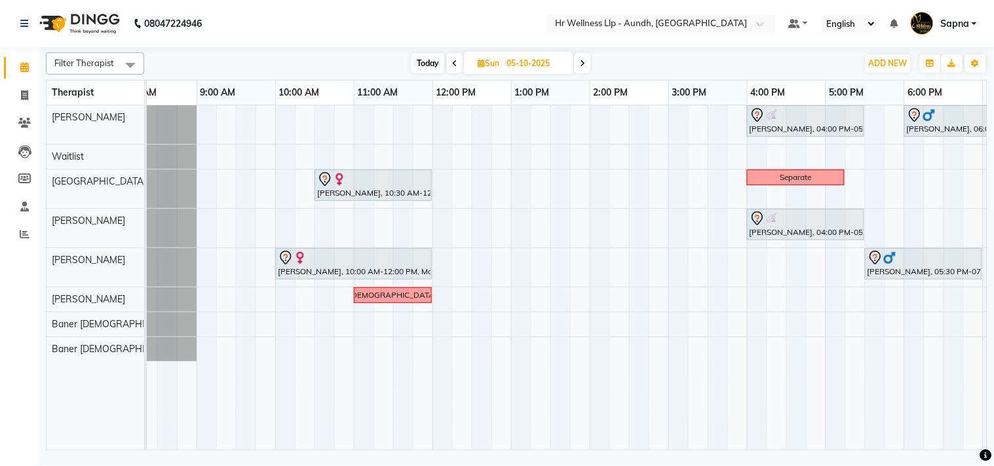
scroll to position [0, 34]
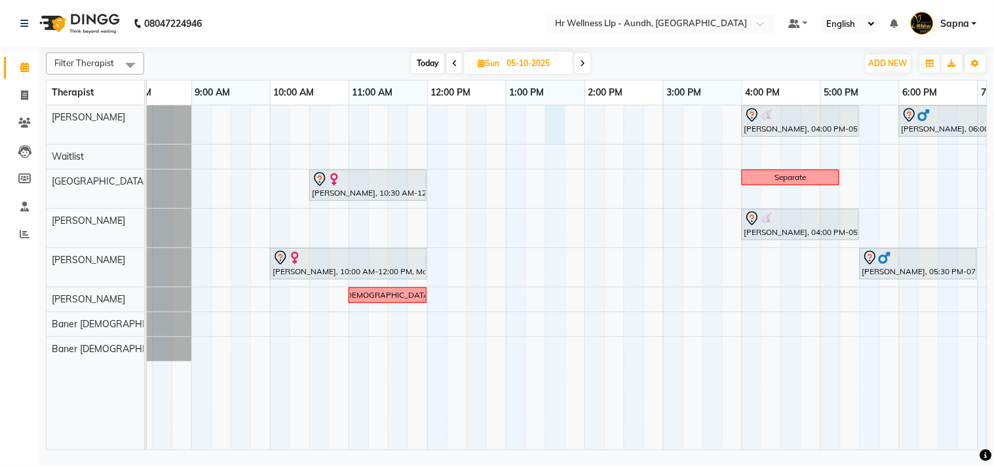
click at [554, 131] on div "[PERSON_NAME], 04:00 PM-05:30 PM, Swedish Massage with Wintergreen, Bayleaf & C…" at bounding box center [624, 277] width 1022 height 345
select select "77660"
select select "810"
select select "tentative"
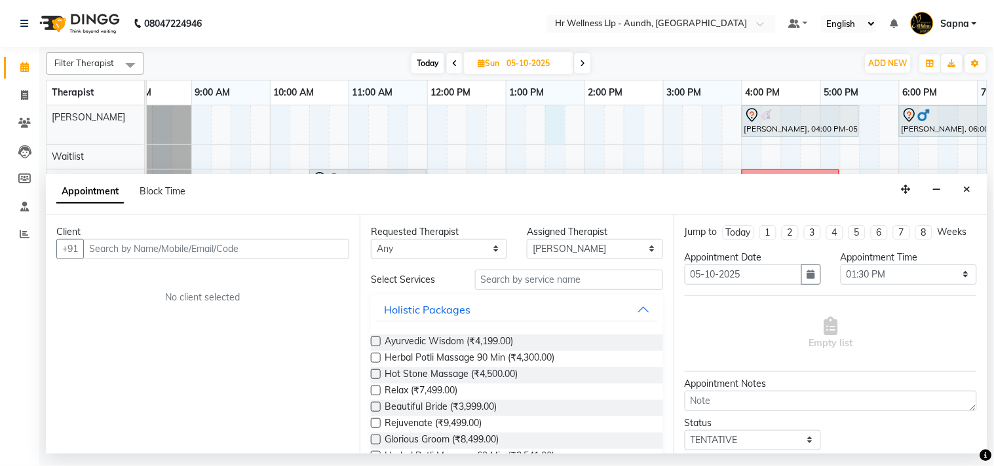
click at [295, 246] on input "text" at bounding box center [216, 249] width 266 height 20
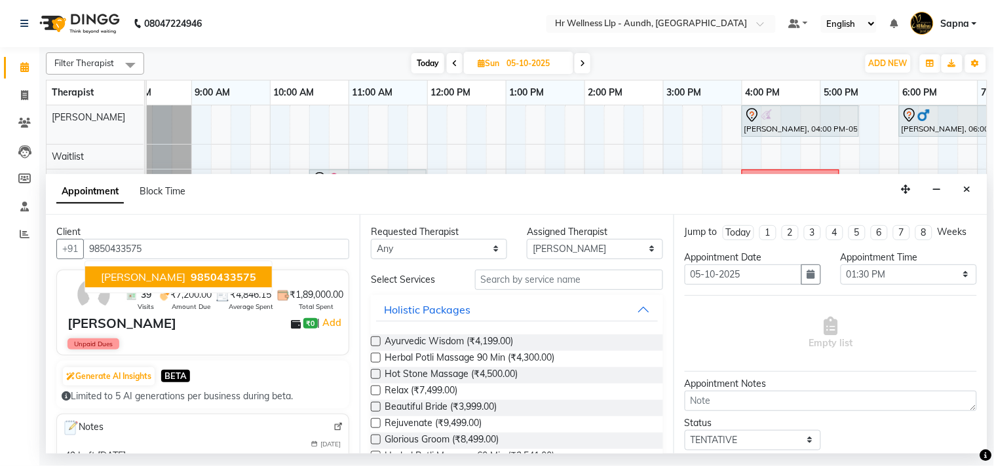
click at [202, 276] on span "9850433575" at bounding box center [224, 277] width 66 height 13
type input "9850433575"
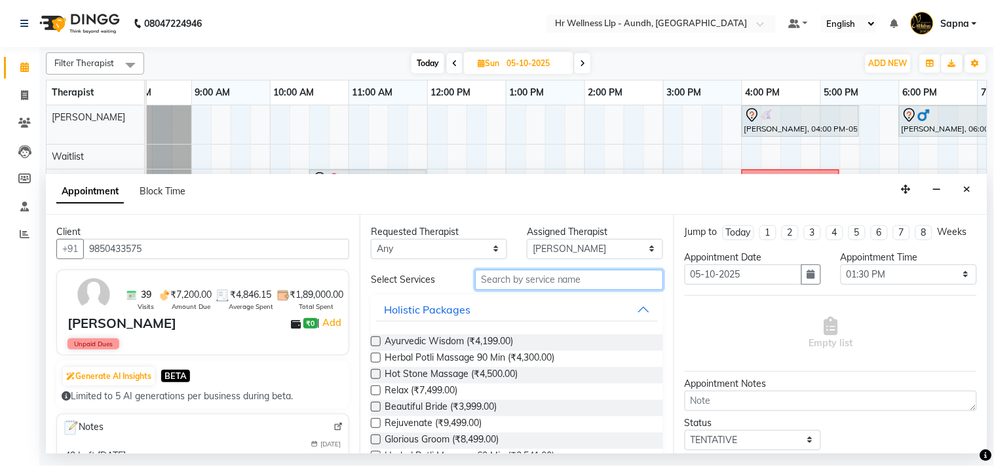
click at [518, 279] on input "text" at bounding box center [569, 280] width 188 height 20
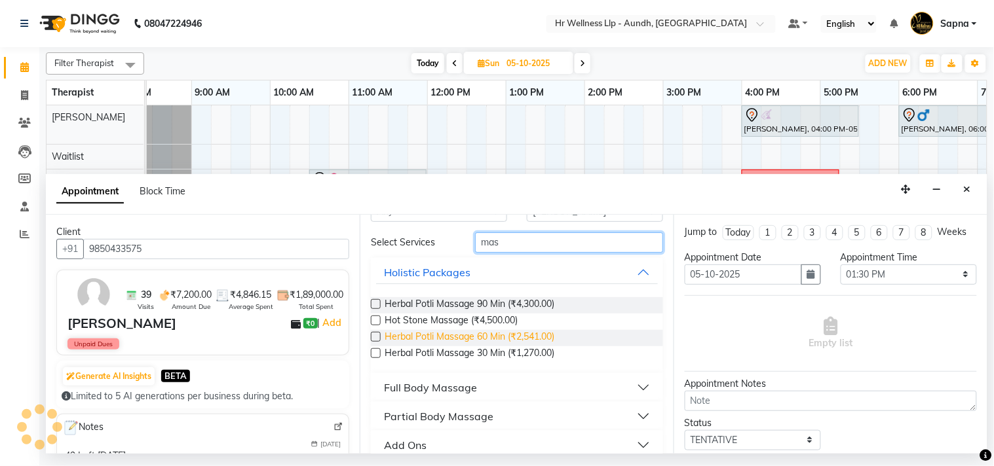
scroll to position [53, 0]
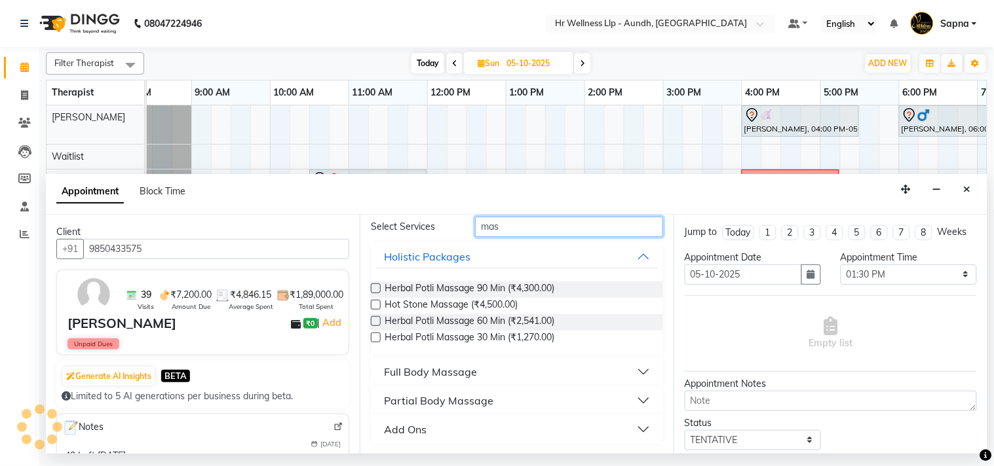
type input "mas"
click at [468, 374] on div "Full Body Massage" at bounding box center [430, 372] width 93 height 16
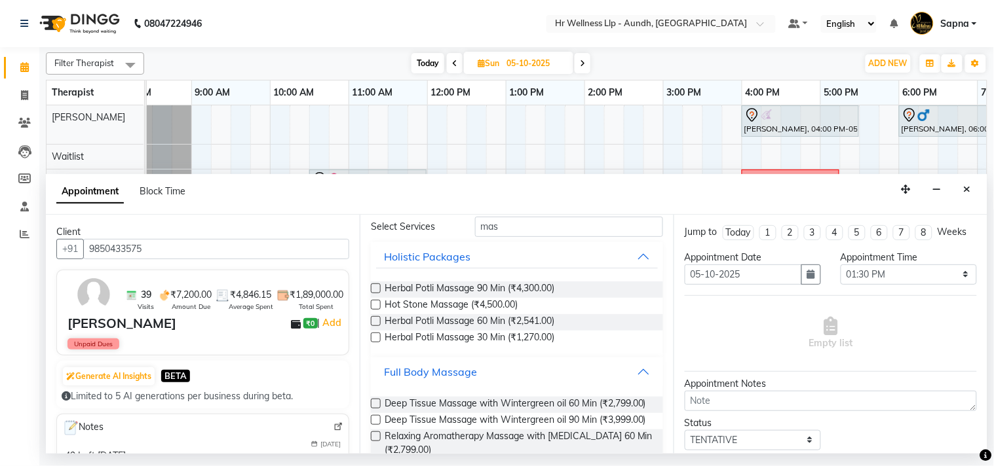
scroll to position [599, 0]
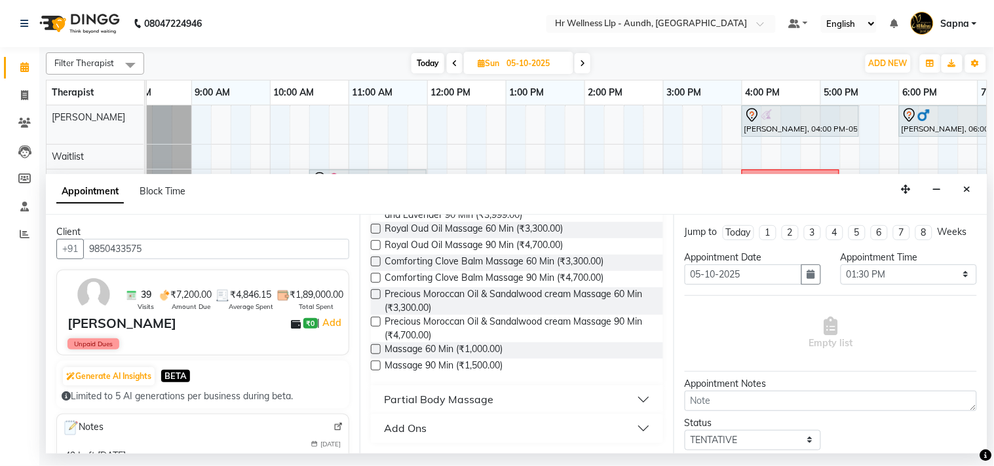
click at [379, 351] on label at bounding box center [376, 350] width 10 height 10
click at [379, 351] on input "checkbox" at bounding box center [375, 351] width 9 height 9
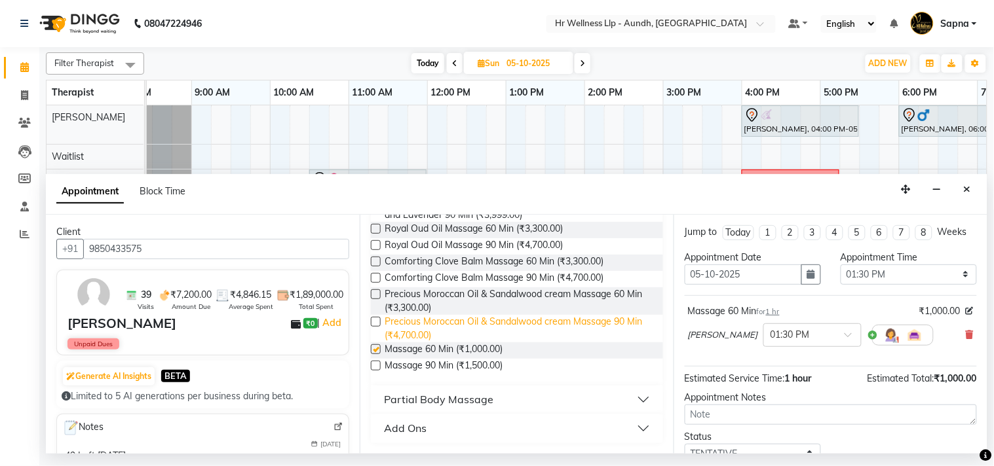
checkbox input "false"
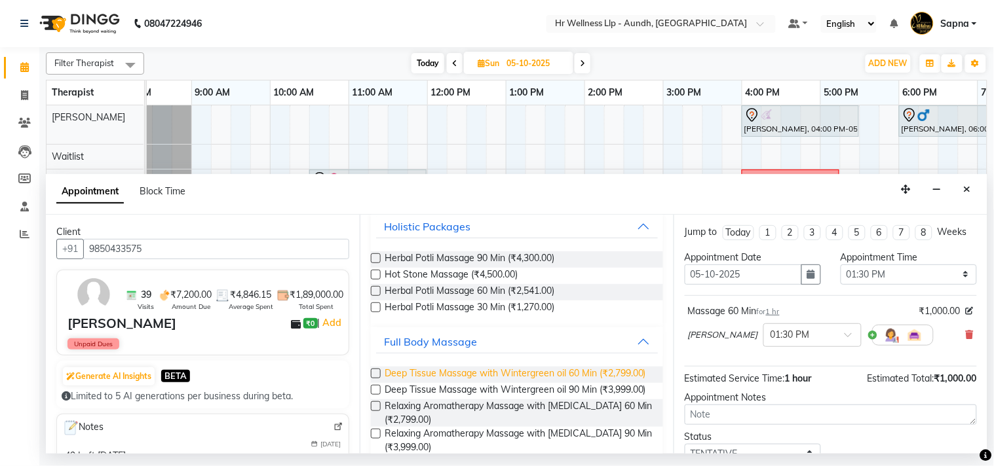
scroll to position [0, 0]
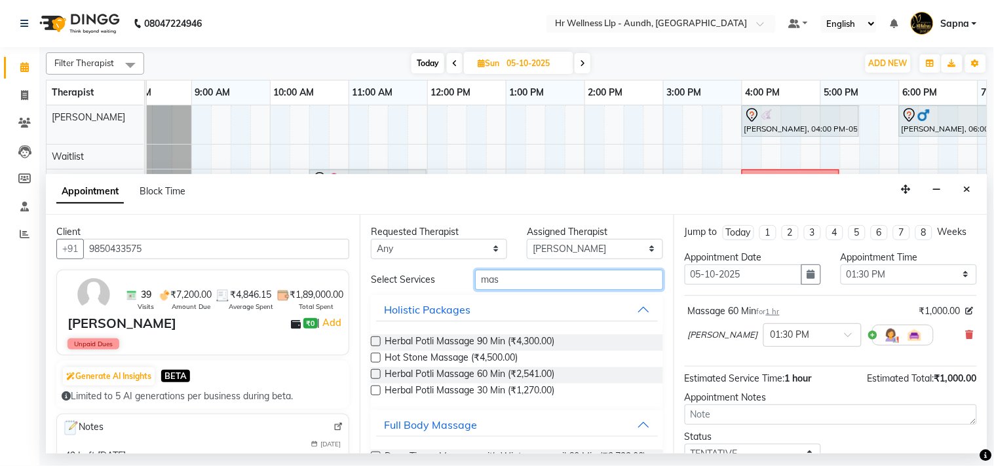
click at [546, 278] on input "mas" at bounding box center [569, 280] width 188 height 20
type input "m"
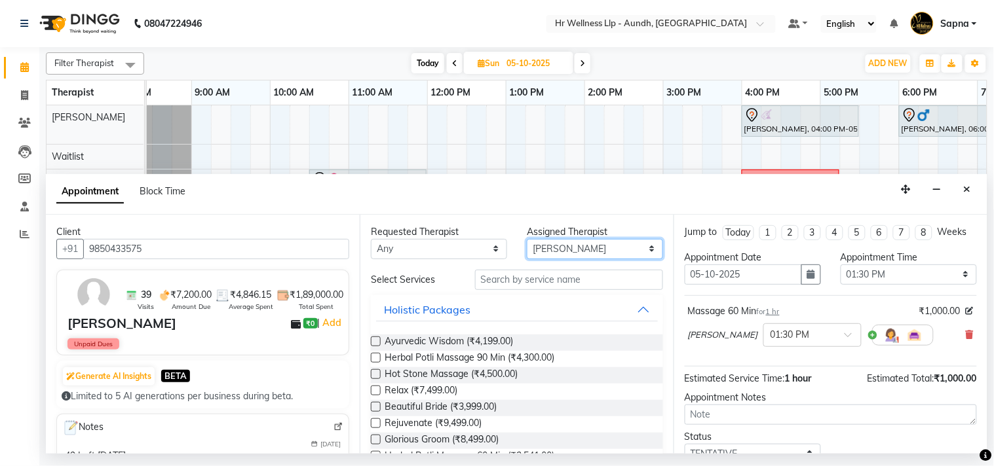
click at [639, 250] on select "Select Baner [DEMOGRAPHIC_DATA] Baner [DEMOGRAPHIC_DATA] Chandni [PERSON_NAME] …" at bounding box center [595, 249] width 136 height 20
select select "77662"
click at [527, 239] on select "Select Baner [DEMOGRAPHIC_DATA] Baner [DEMOGRAPHIC_DATA] Chandni [PERSON_NAME] …" at bounding box center [595, 249] width 136 height 20
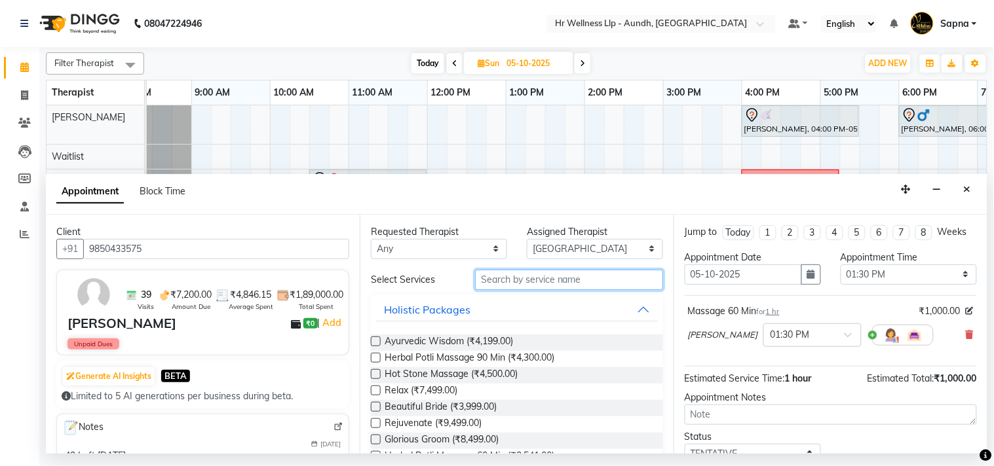
click at [541, 278] on input "text" at bounding box center [569, 280] width 188 height 20
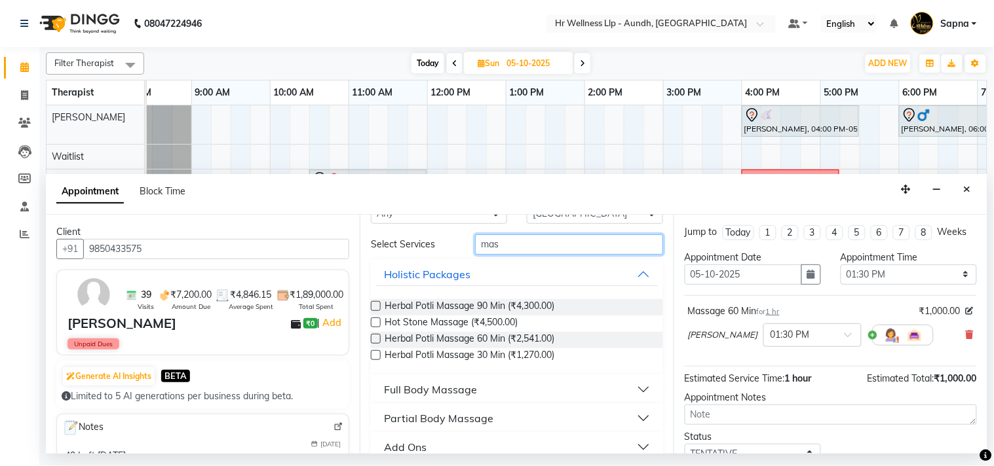
scroll to position [53, 0]
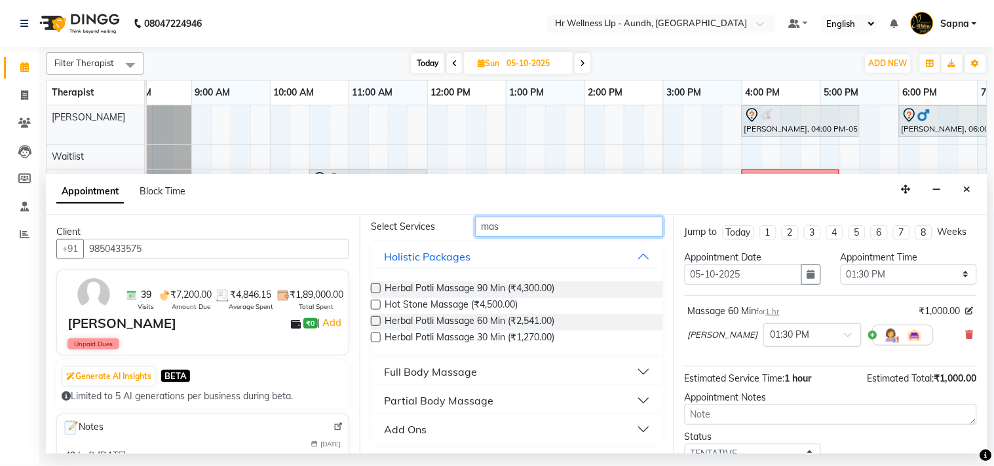
type input "mas"
click at [552, 370] on button "Full Body Massage" at bounding box center [517, 372] width 282 height 24
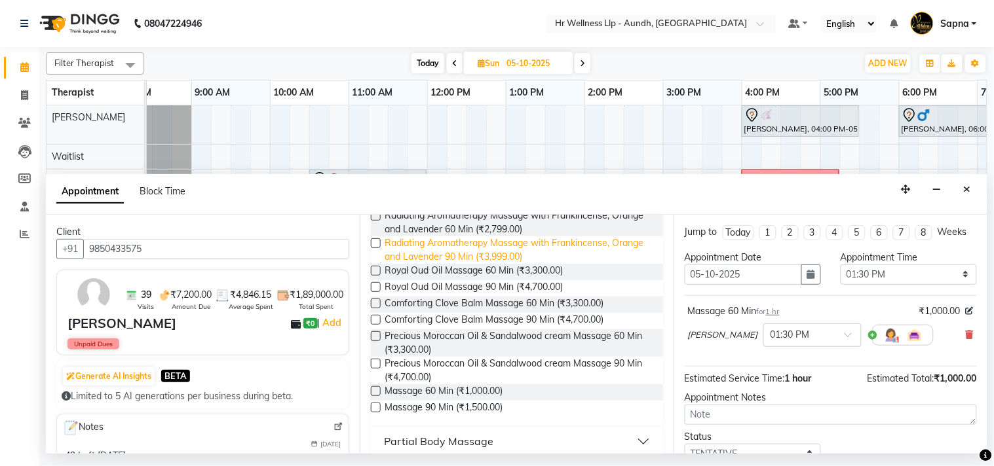
scroll to position [600, 0]
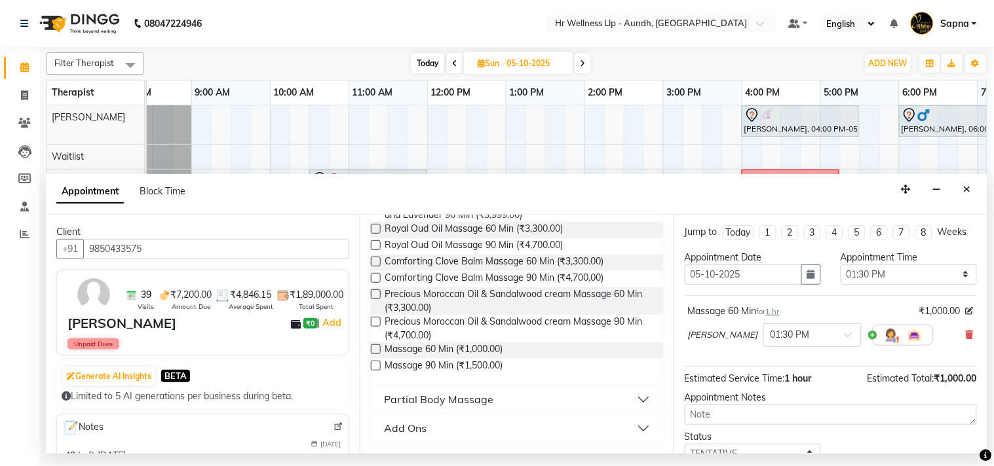
click at [376, 349] on label at bounding box center [376, 350] width 10 height 10
click at [376, 349] on input "checkbox" at bounding box center [375, 351] width 9 height 9
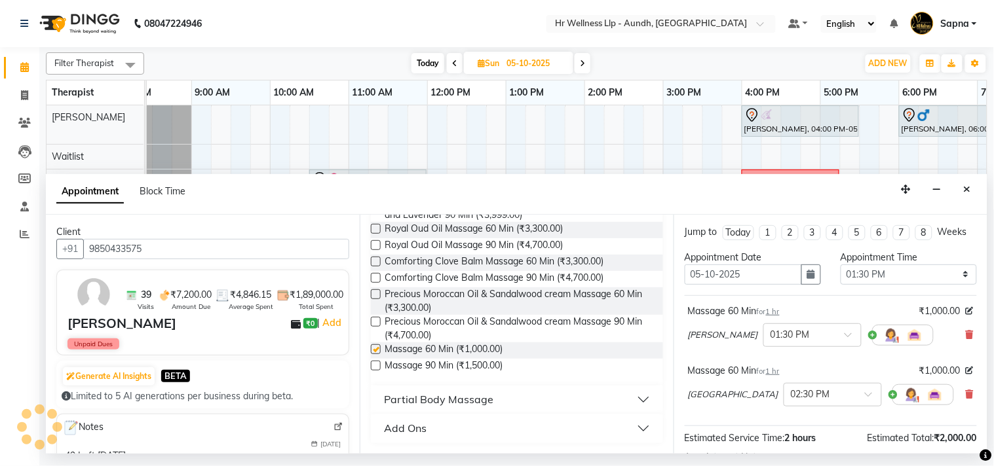
checkbox input "false"
click at [865, 406] on span at bounding box center [873, 399] width 16 height 14
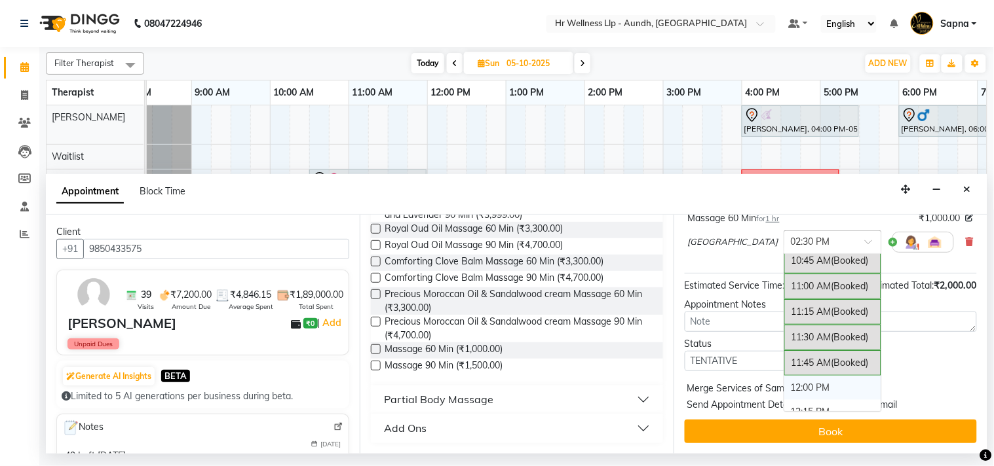
scroll to position [395, 0]
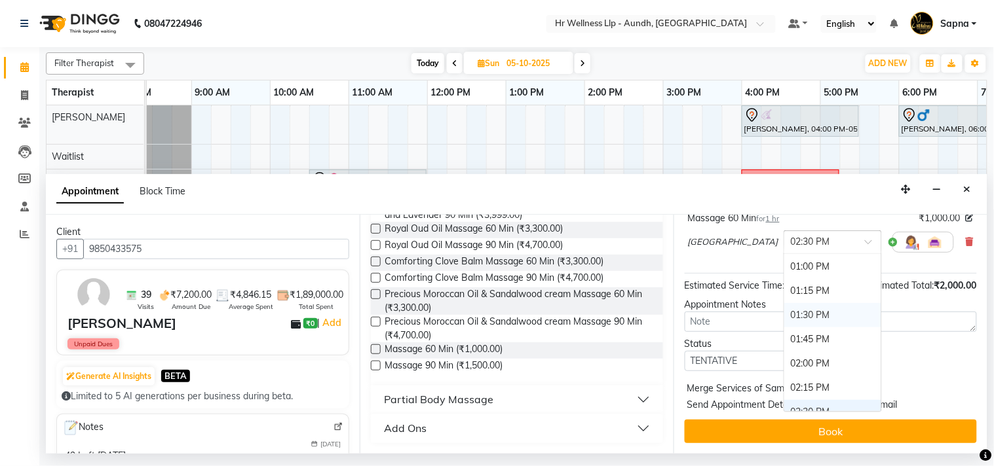
click at [784, 323] on div "01:30 PM" at bounding box center [832, 315] width 97 height 24
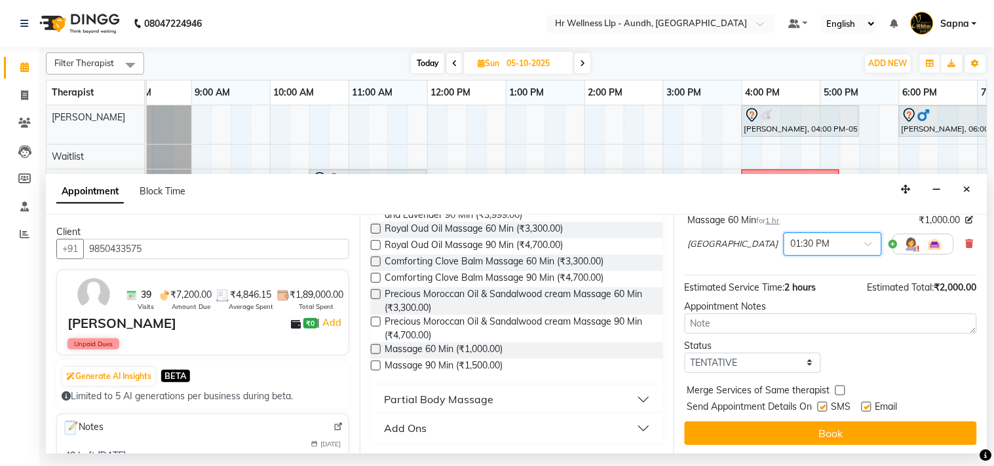
scroll to position [178, 0]
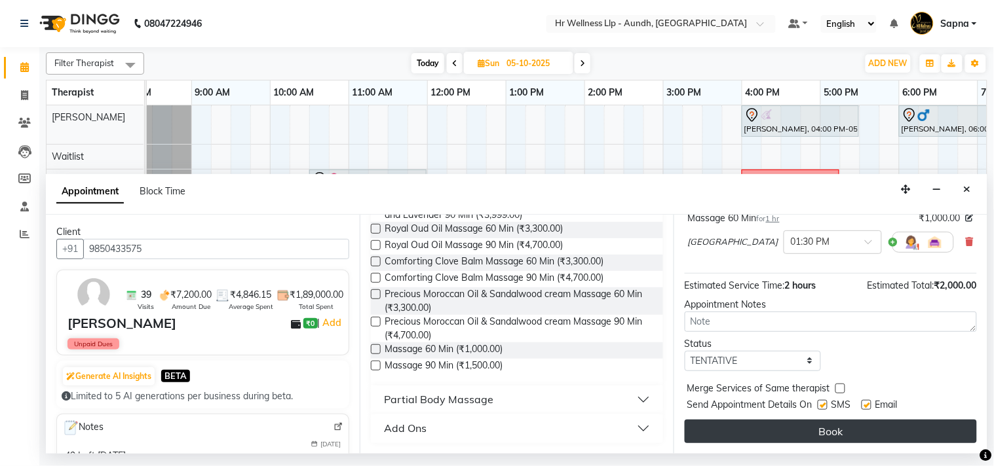
click at [827, 431] on button "Book" at bounding box center [831, 432] width 292 height 24
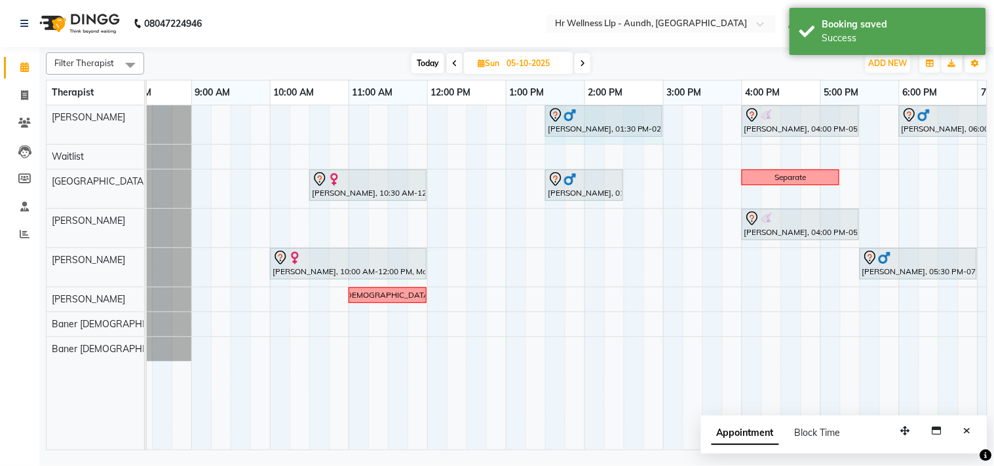
drag, startPoint x: 619, startPoint y: 119, endPoint x: 644, endPoint y: 114, distance: 25.4
click at [113, 114] on div "[PERSON_NAME], 01:30 PM-02:30 PM, Massage 60 Min [PERSON_NAME], 04:00 PM-05:30 …" at bounding box center [113, 124] width 0 height 39
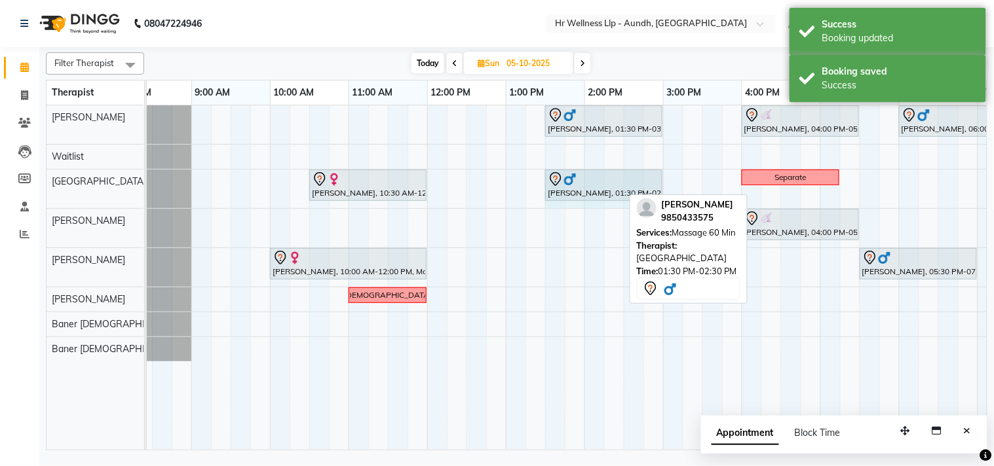
drag, startPoint x: 619, startPoint y: 187, endPoint x: 646, endPoint y: 179, distance: 28.2
click at [113, 179] on div "[PERSON_NAME], 10:30 AM-12:00 PM, Swedish Massage with Wintergreen, Bayleaf & C…" at bounding box center [113, 189] width 0 height 39
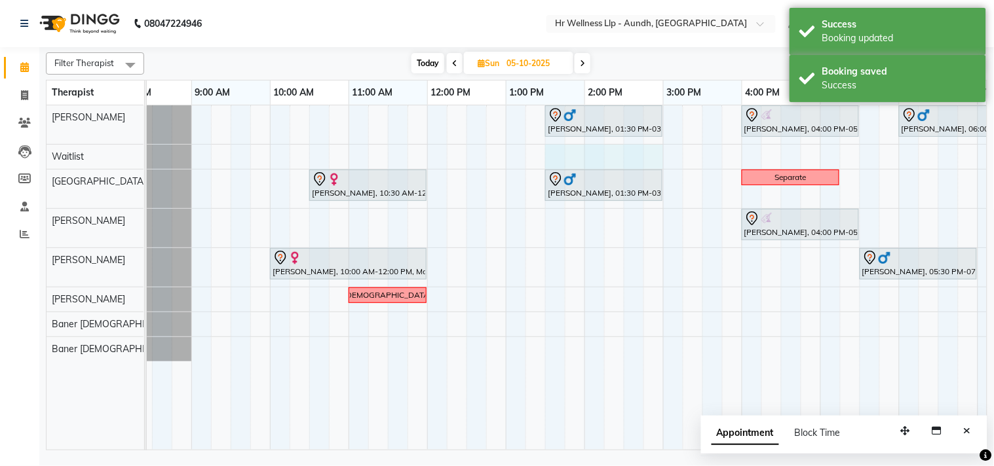
drag, startPoint x: 551, startPoint y: 155, endPoint x: 644, endPoint y: 155, distance: 93.0
click at [649, 154] on div "[PERSON_NAME], 01:30 PM-03:00 PM, Massage 60 Min [PERSON_NAME], 04:00 PM-05:30 …" at bounding box center [624, 277] width 1022 height 345
select select "45452"
select select "tentative"
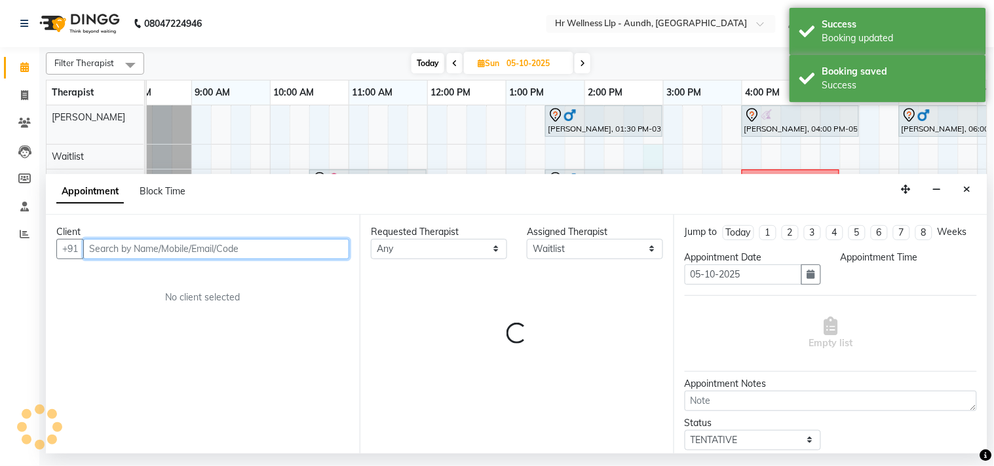
select select "810"
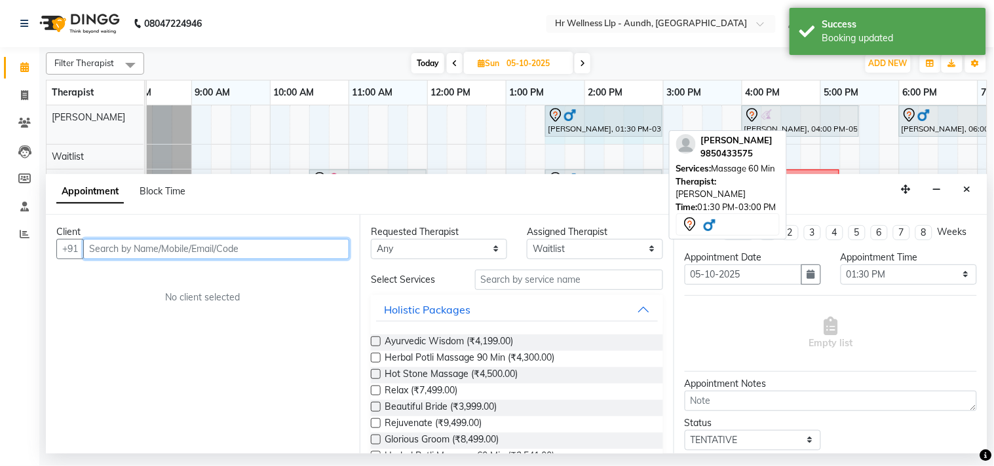
drag, startPoint x: 552, startPoint y: 138, endPoint x: 647, endPoint y: 134, distance: 95.7
click at [647, 134] on div "[PERSON_NAME], 01:30 PM-03:00 PM, Massage 60 Min [PERSON_NAME], 04:00 PM-05:30 …" at bounding box center [624, 277] width 1022 height 345
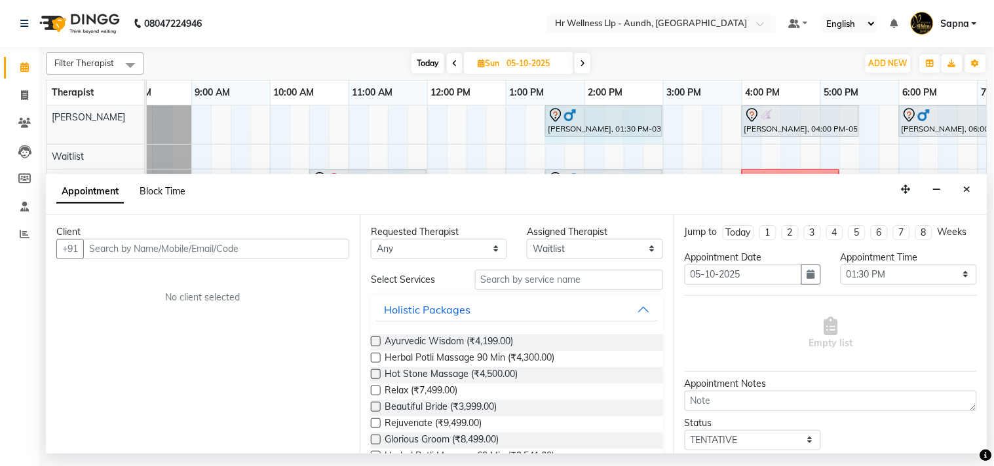
click at [159, 190] on span "Block Time" at bounding box center [163, 191] width 46 height 12
select select "77660"
select select "810"
select select "900"
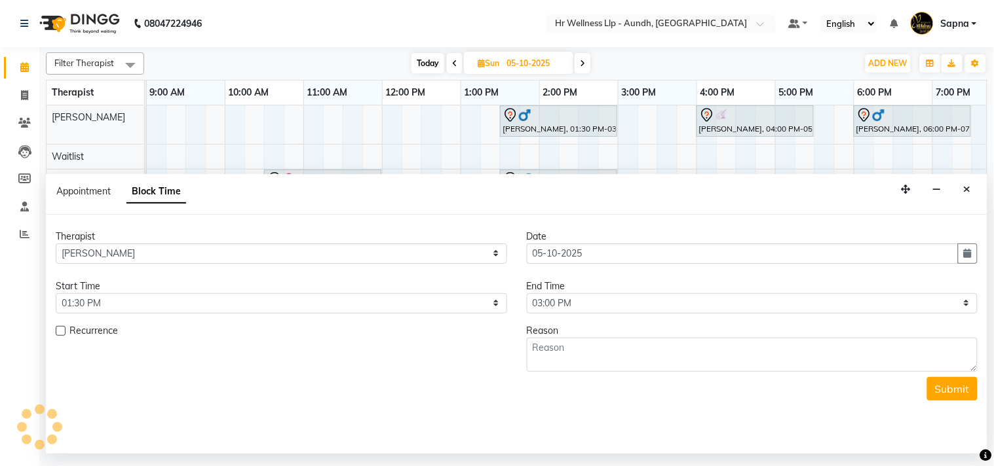
scroll to position [0, 80]
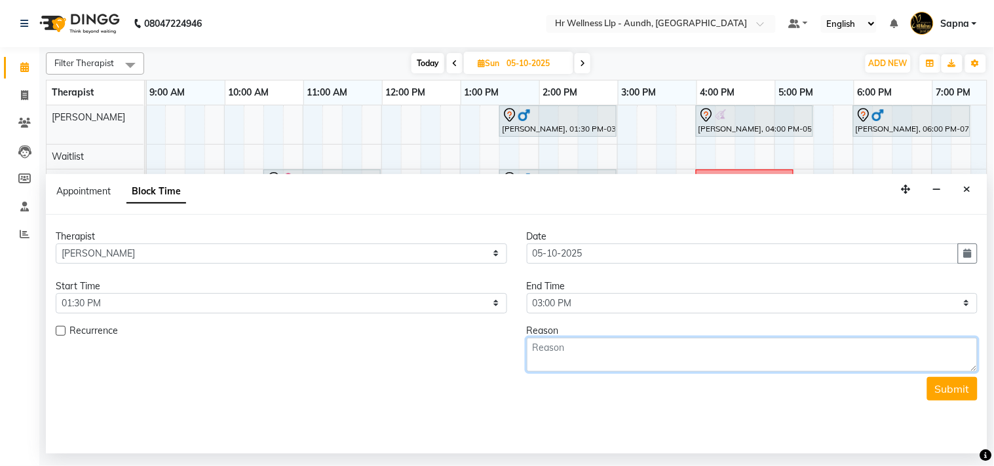
click at [571, 349] on textarea at bounding box center [752, 355] width 451 height 34
type textarea "Saprate"
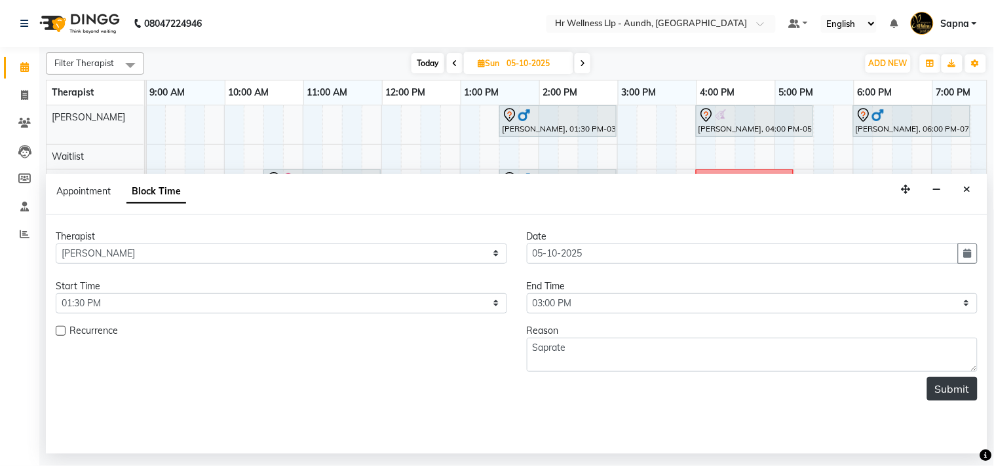
click at [958, 382] on button "Submit" at bounding box center [952, 389] width 50 height 24
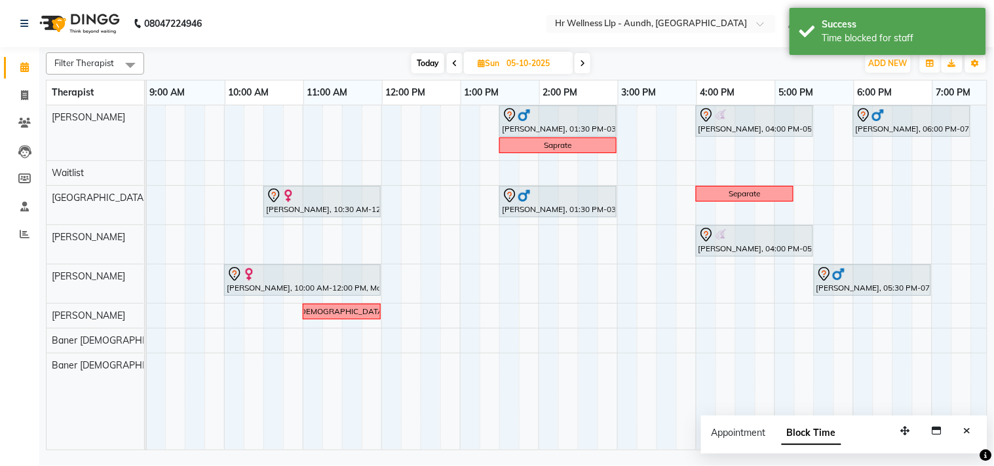
click at [428, 67] on span "Today" at bounding box center [427, 63] width 33 height 20
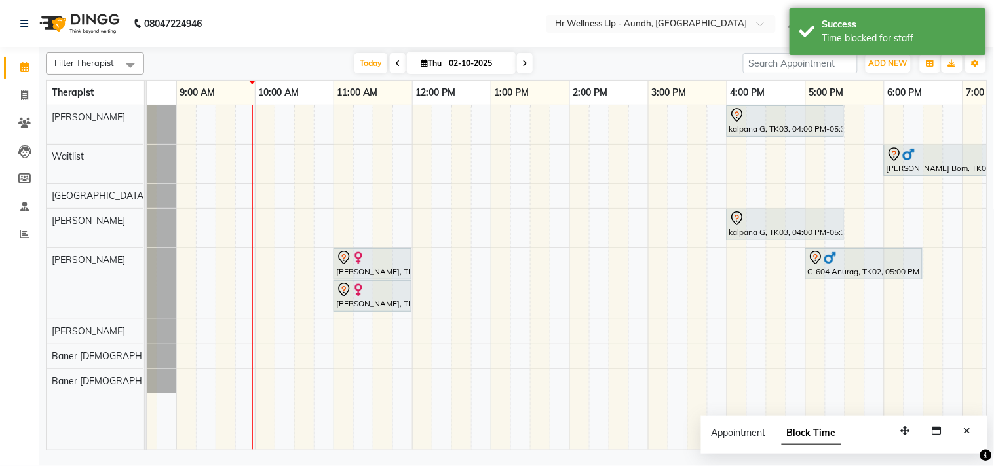
scroll to position [0, 37]
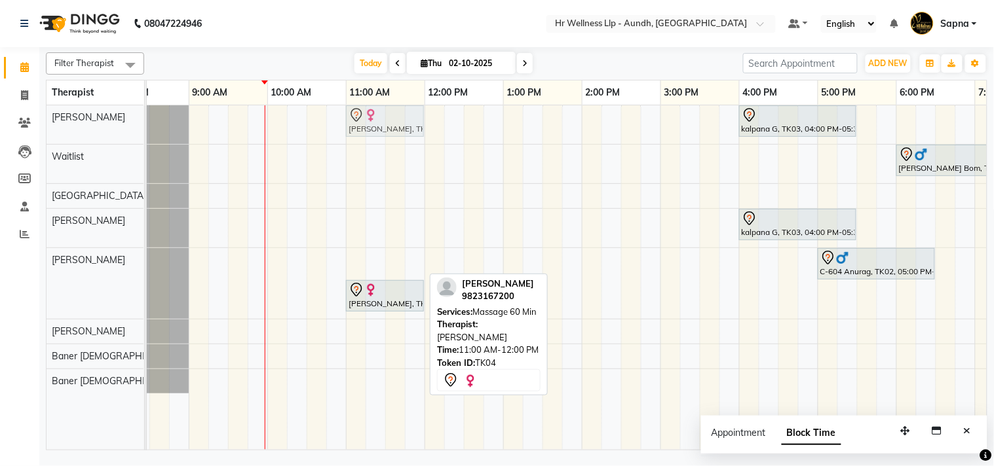
drag, startPoint x: 370, startPoint y: 269, endPoint x: 367, endPoint y: 127, distance: 141.6
click at [367, 127] on tbody "kalpana G, TK03, 04:00 PM-05:30 PM, Swedish Massage with Wintergreen, Bayleaf &…" at bounding box center [621, 249] width 1022 height 288
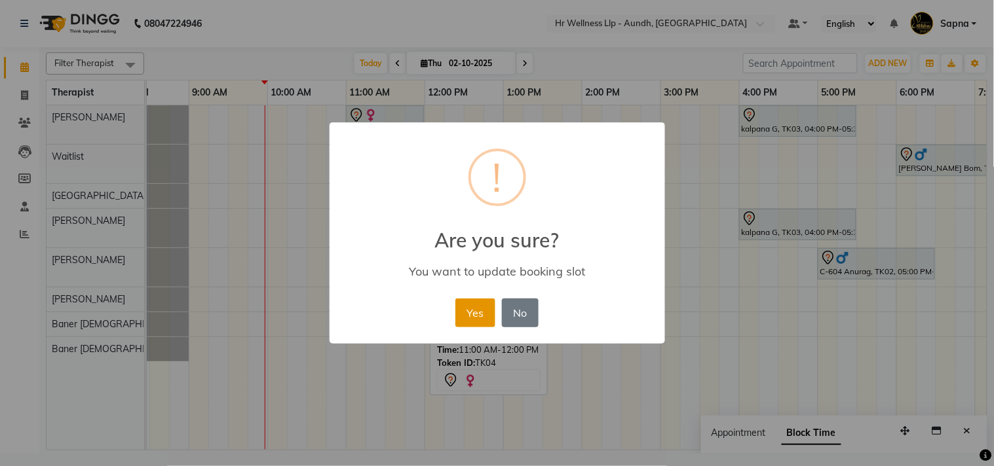
click at [470, 317] on button "Yes" at bounding box center [475, 313] width 40 height 29
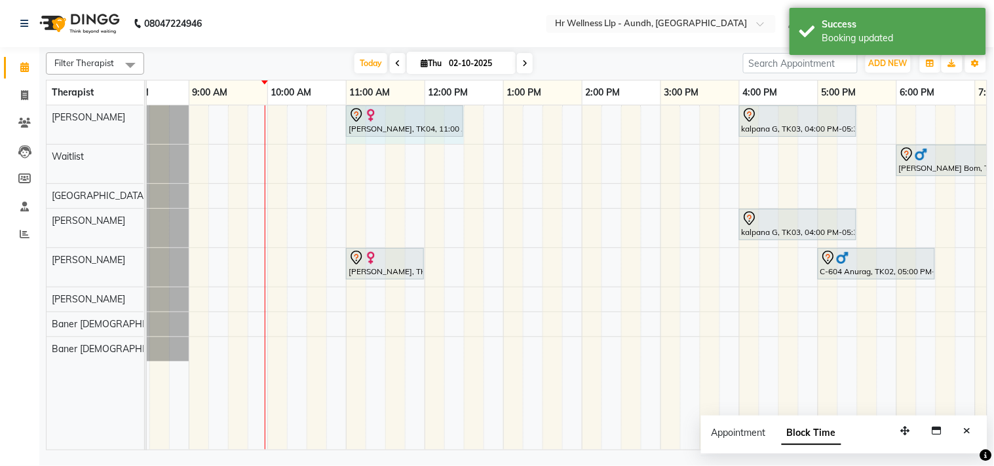
drag, startPoint x: 421, startPoint y: 123, endPoint x: 449, endPoint y: 113, distance: 29.8
click at [110, 113] on div "[PERSON_NAME], TK04, 11:00 AM-12:00 PM, Massage 60 Min kalpana G, TK03, 04:00 P…" at bounding box center [110, 124] width 0 height 39
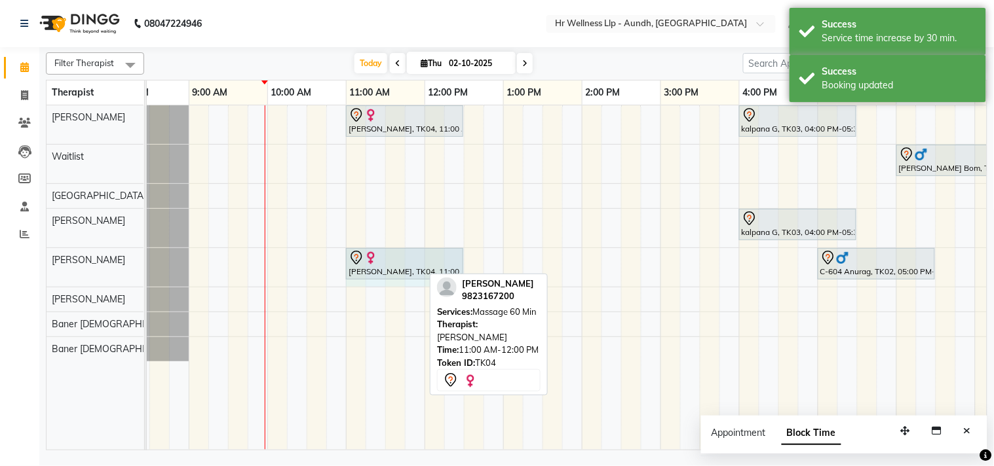
drag, startPoint x: 420, startPoint y: 263, endPoint x: 449, endPoint y: 257, distance: 30.1
click at [110, 257] on div "[PERSON_NAME], TK04, 11:00 AM-12:00 PM, Massage 60 Min C-604 Anurag, TK02, 05:0…" at bounding box center [110, 267] width 0 height 39
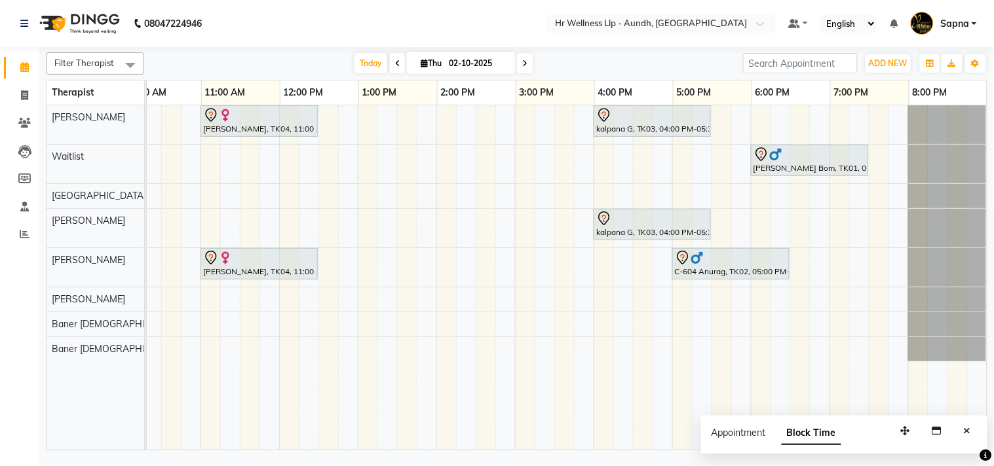
scroll to position [0, 193]
click at [525, 61] on span at bounding box center [525, 63] width 16 height 20
type input "03-10-2025"
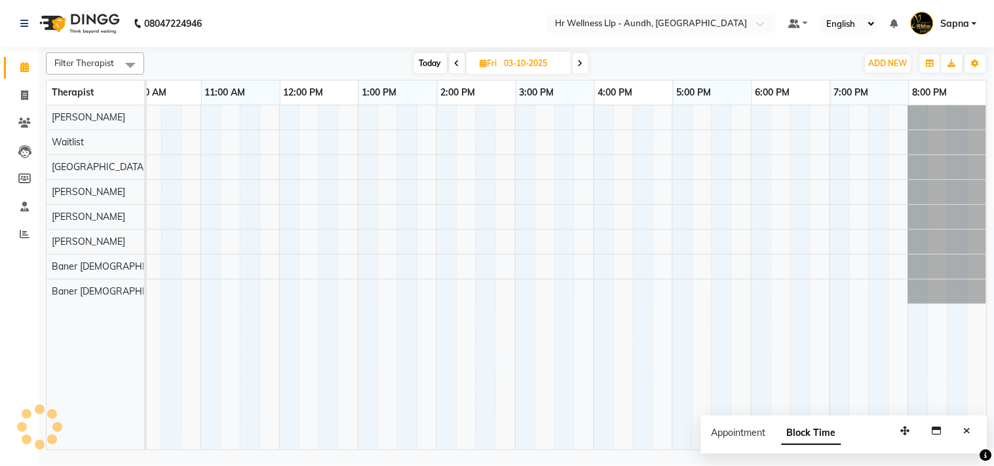
scroll to position [0, 158]
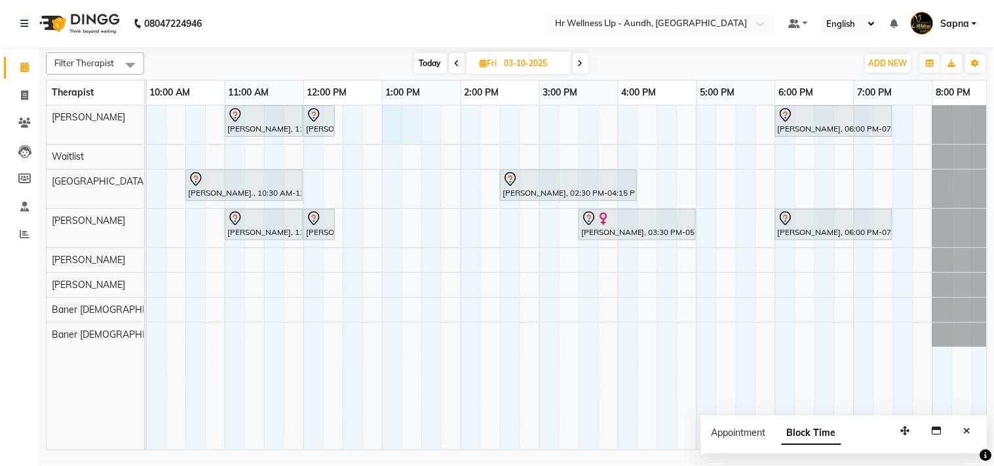
drag, startPoint x: 384, startPoint y: 116, endPoint x: 403, endPoint y: 116, distance: 19.0
click at [418, 116] on div "[PERSON_NAME], 11:00 AM-12:00 PM, Massage 60 Min [PERSON_NAME], 12:00 PM-12:25 …" at bounding box center [500, 277] width 1022 height 345
select select "77660"
select select "tentative"
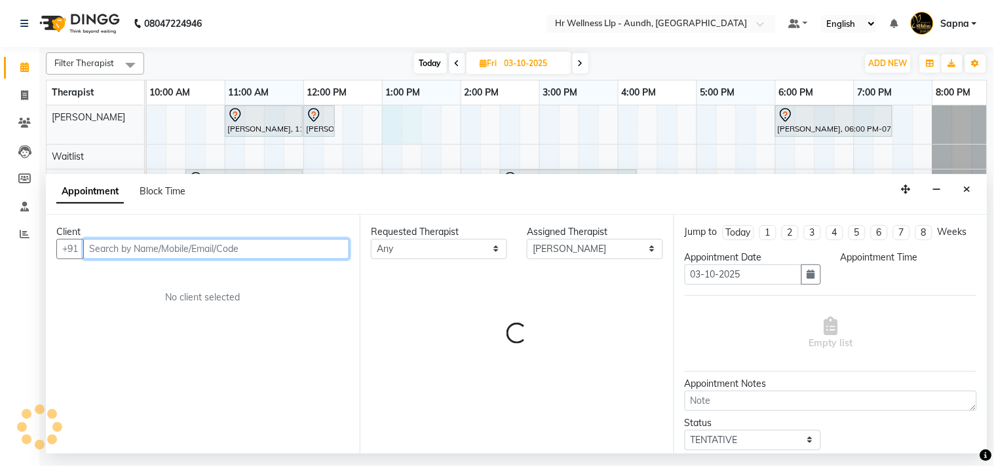
select select "780"
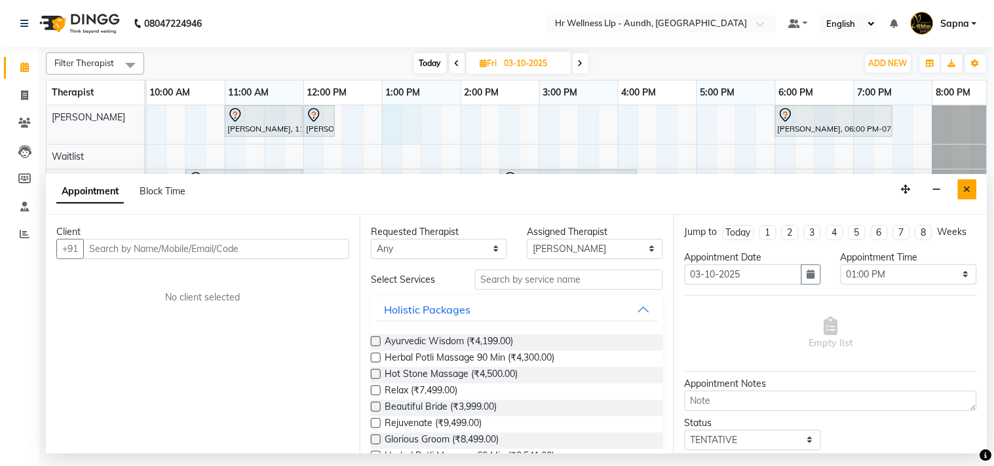
click at [970, 185] on icon "Close" at bounding box center [967, 189] width 7 height 9
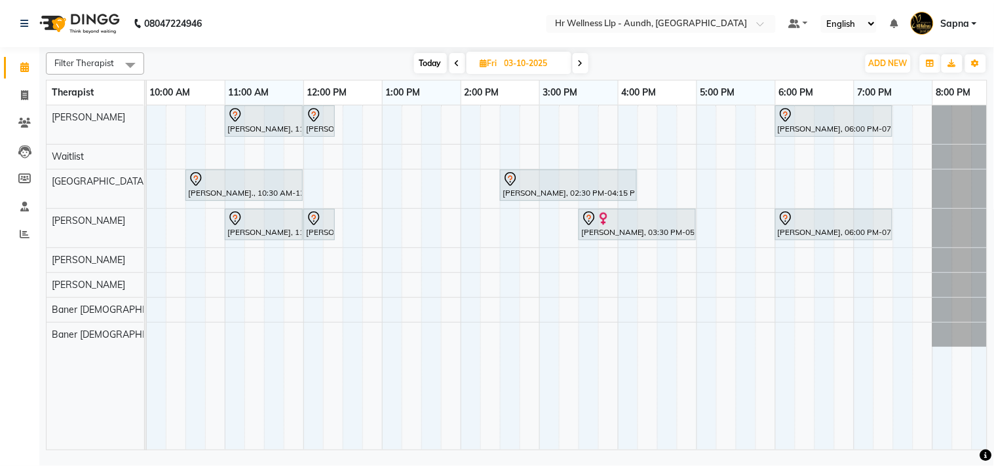
click at [434, 62] on span "Today" at bounding box center [430, 63] width 33 height 20
type input "02-10-2025"
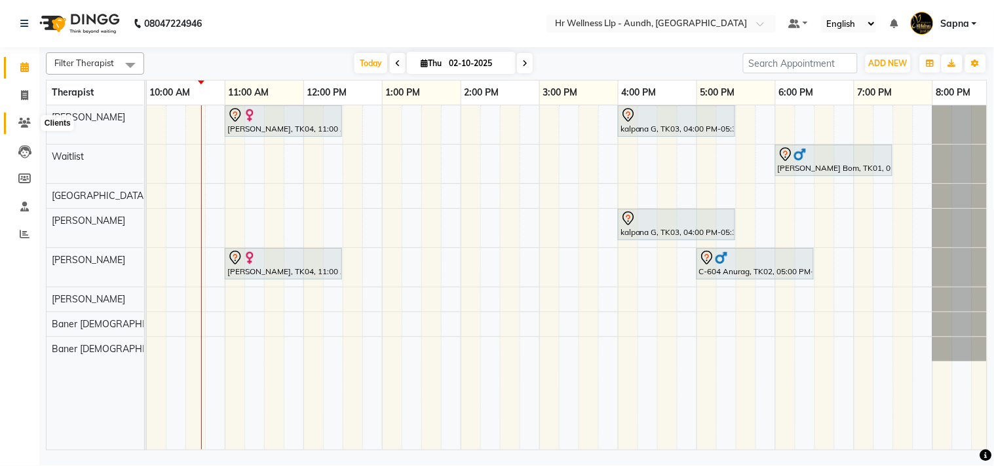
click at [24, 126] on icon at bounding box center [24, 123] width 12 height 10
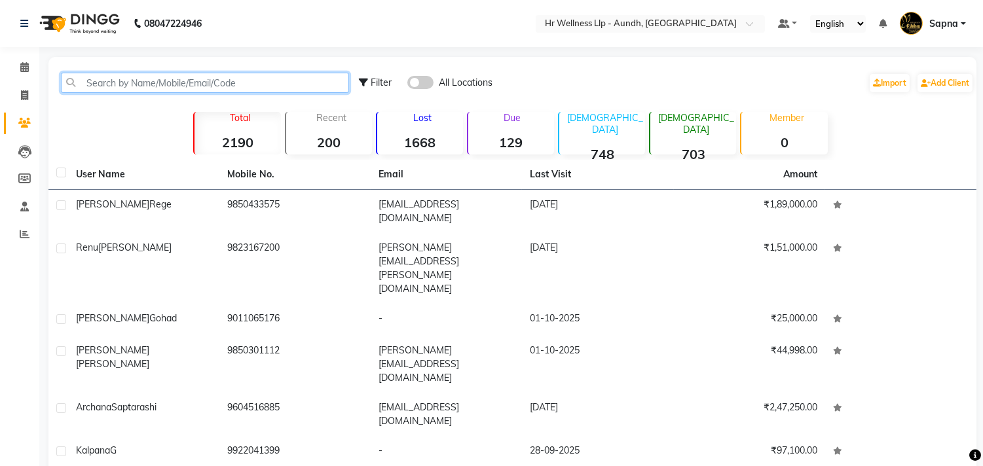
click at [95, 81] on input "text" at bounding box center [205, 83] width 288 height 20
paste input "91589 00642"
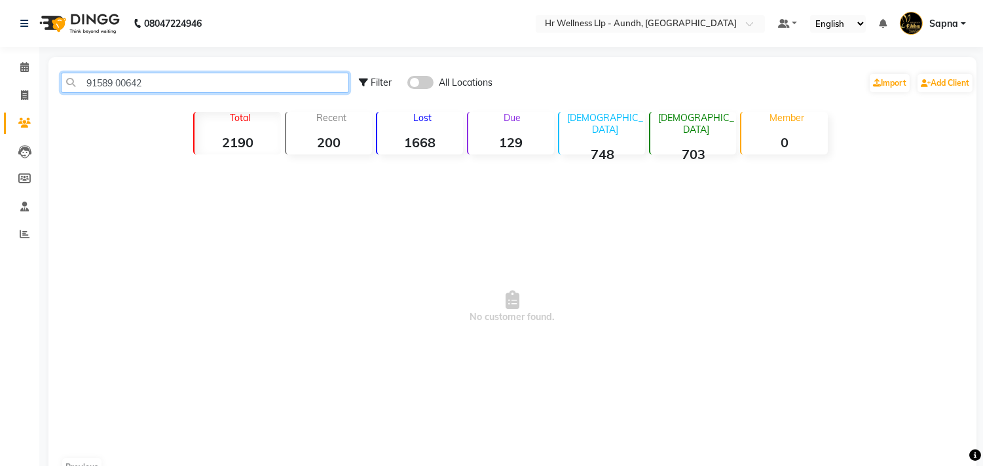
click at [119, 83] on input "91589 00642" at bounding box center [205, 83] width 288 height 20
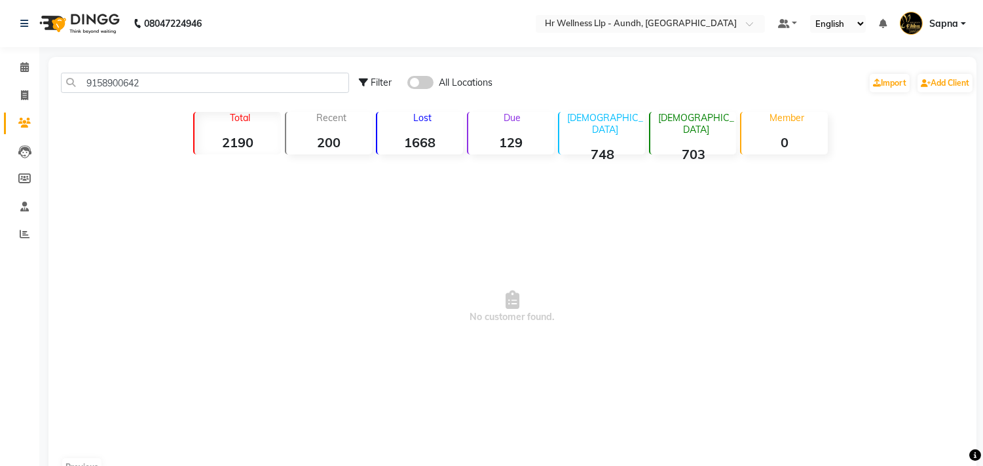
click at [414, 80] on span at bounding box center [421, 82] width 26 height 13
click at [408, 85] on input "checkbox" at bounding box center [408, 85] width 0 height 0
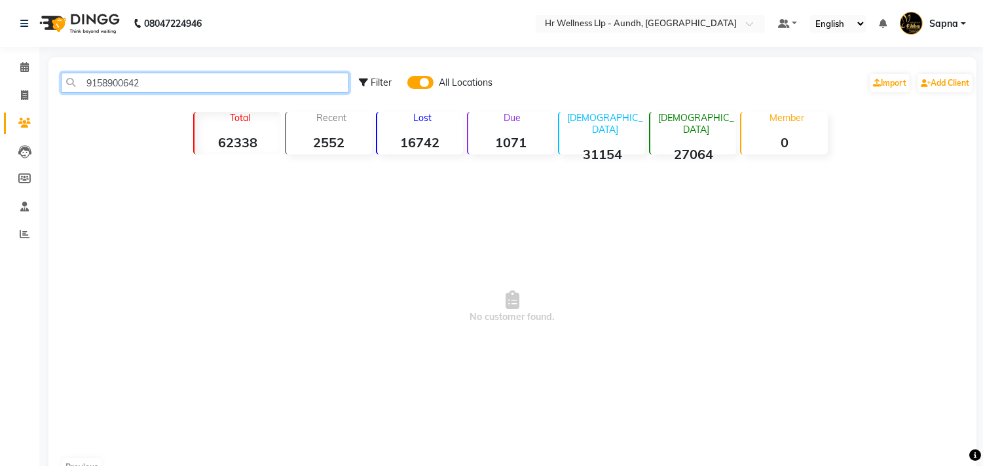
click at [240, 83] on input "9158900642" at bounding box center [205, 83] width 288 height 20
type input "9"
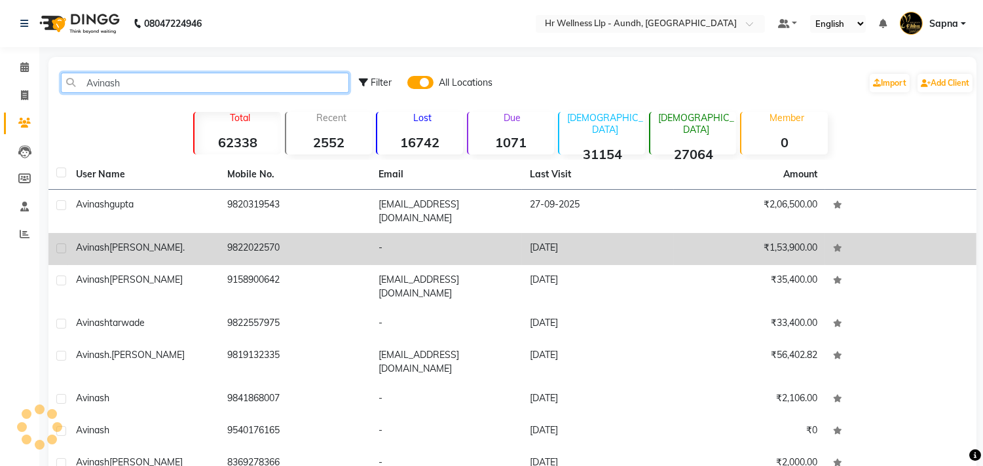
type input "Avinash"
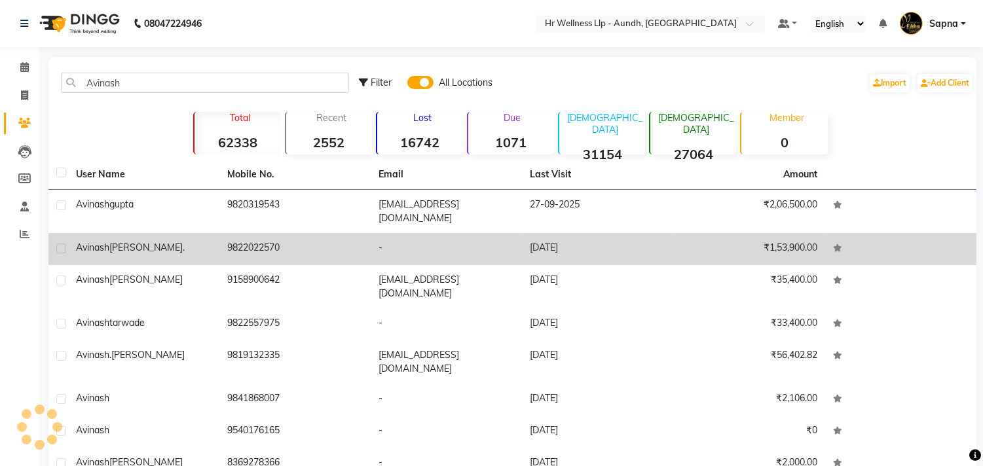
click at [276, 245] on td "9822022570" at bounding box center [294, 249] width 151 height 32
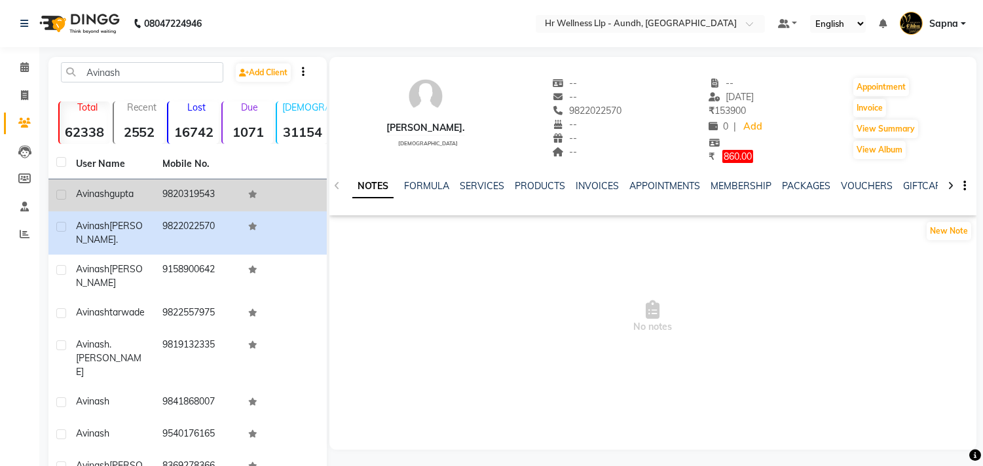
click at [193, 197] on td "9820319543" at bounding box center [198, 196] width 86 height 32
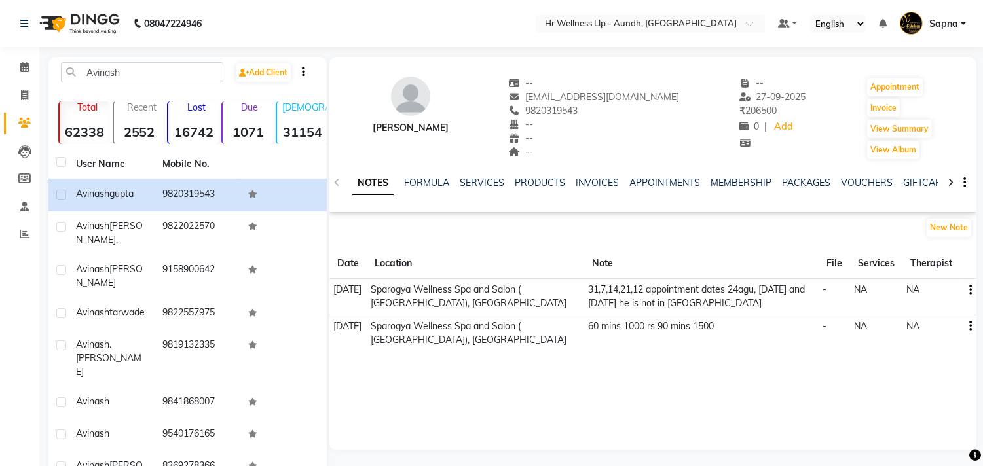
drag, startPoint x: 548, startPoint y: 112, endPoint x: 611, endPoint y: 110, distance: 62.9
click at [611, 110] on div "9820319543" at bounding box center [594, 111] width 171 height 14
copy span "9820319543"
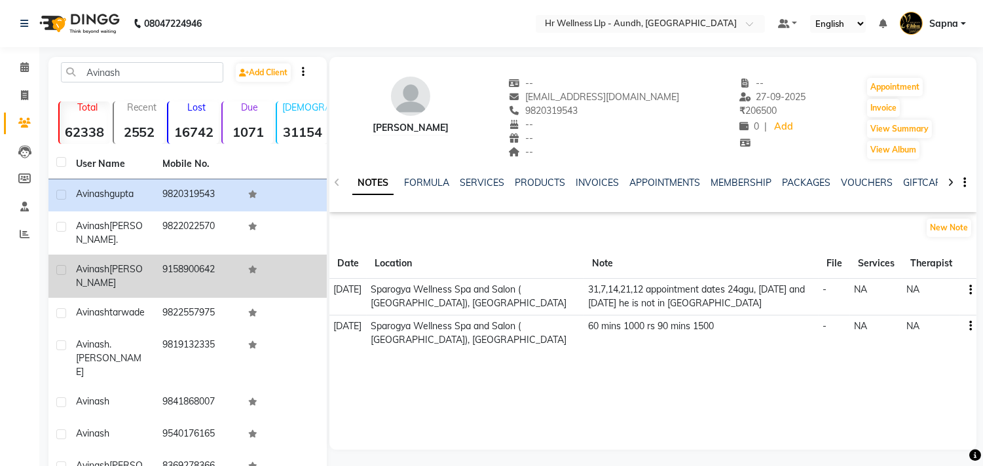
click at [211, 276] on td "9158900642" at bounding box center [198, 276] width 86 height 43
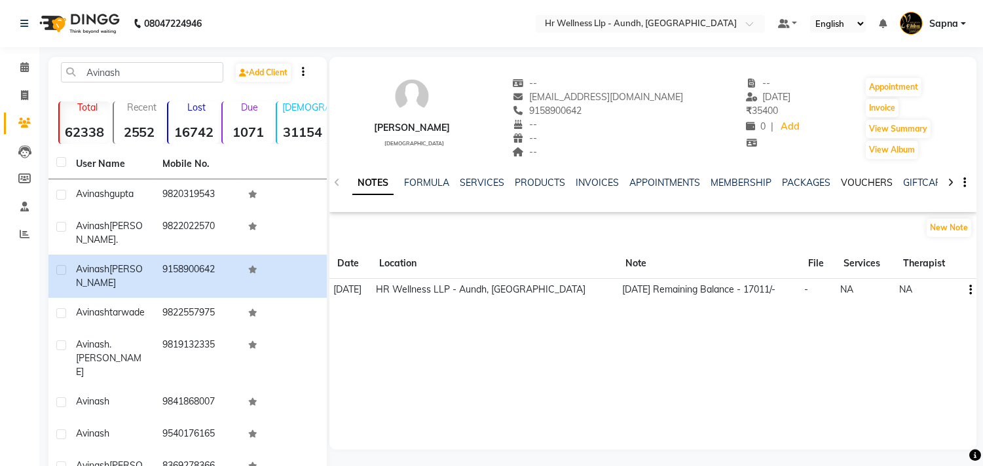
click at [878, 183] on link "VOUCHERS" at bounding box center [867, 183] width 52 height 12
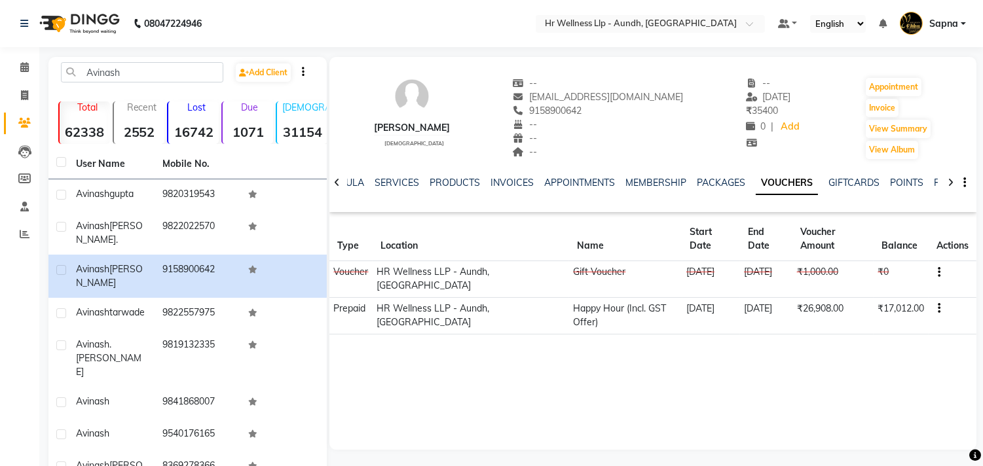
drag, startPoint x: 552, startPoint y: 113, endPoint x: 639, endPoint y: 107, distance: 87.3
click at [639, 107] on div "[PERSON_NAME] [DEMOGRAPHIC_DATA] -- [EMAIL_ADDRESS][DOMAIN_NAME] 9158900642 -- …" at bounding box center [653, 112] width 647 height 97
copy span "9158900642"
click at [405, 185] on link "SERVICES" at bounding box center [397, 183] width 45 height 12
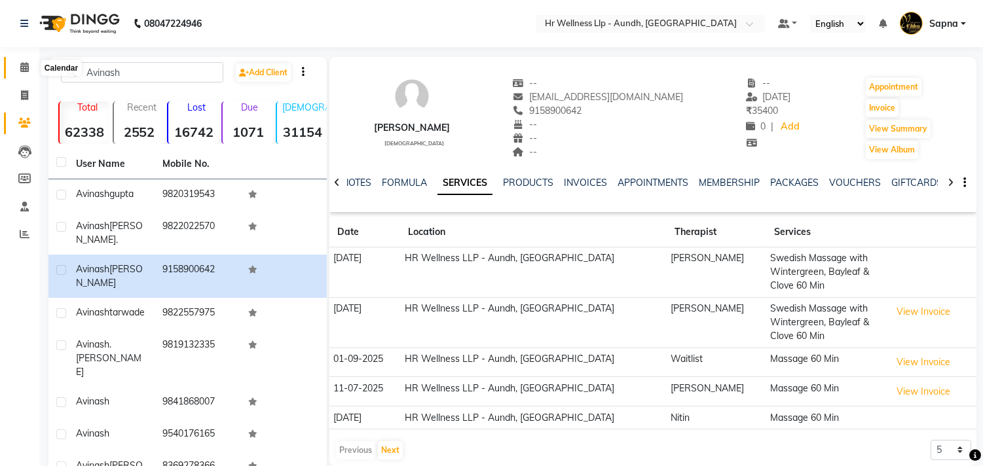
click at [20, 67] on icon at bounding box center [24, 67] width 9 height 10
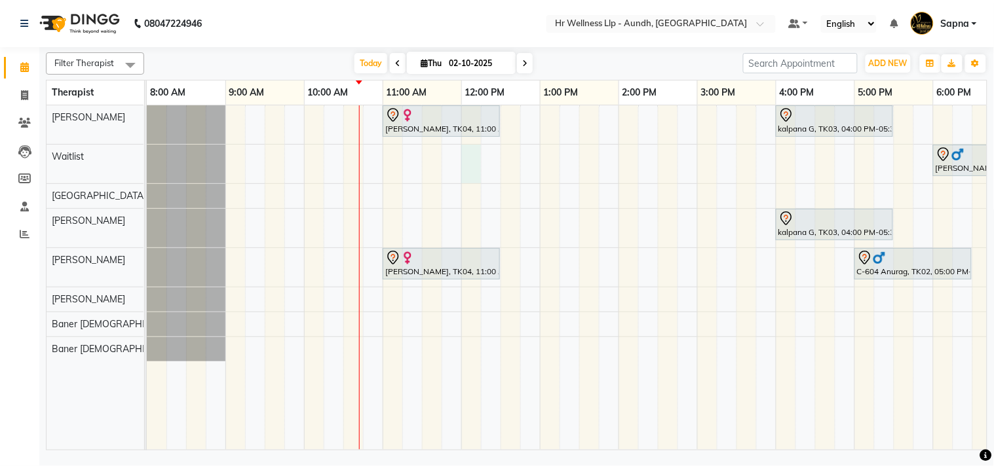
click at [463, 168] on div "[PERSON_NAME], TK04, 11:00 AM-12:30 PM, Massage 60 Min kalpana G, TK03, 04:00 P…" at bounding box center [658, 277] width 1022 height 345
select select "45452"
select select "720"
select select "tentative"
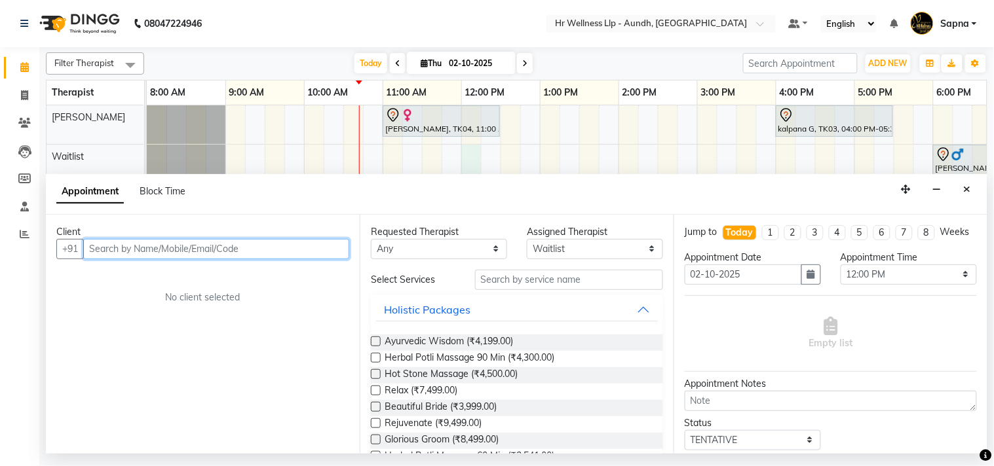
click at [208, 244] on input "text" at bounding box center [216, 249] width 266 height 20
paste input "9158900642"
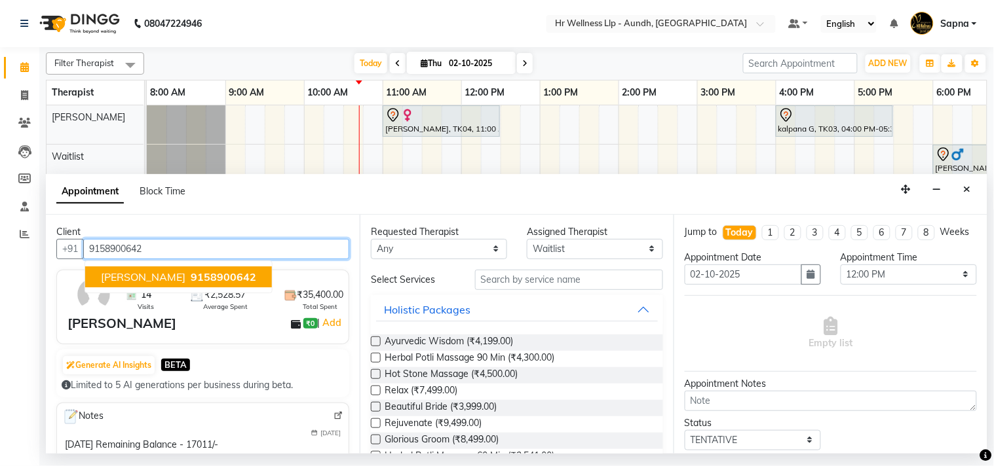
click at [232, 271] on span "9158900642" at bounding box center [224, 277] width 66 height 13
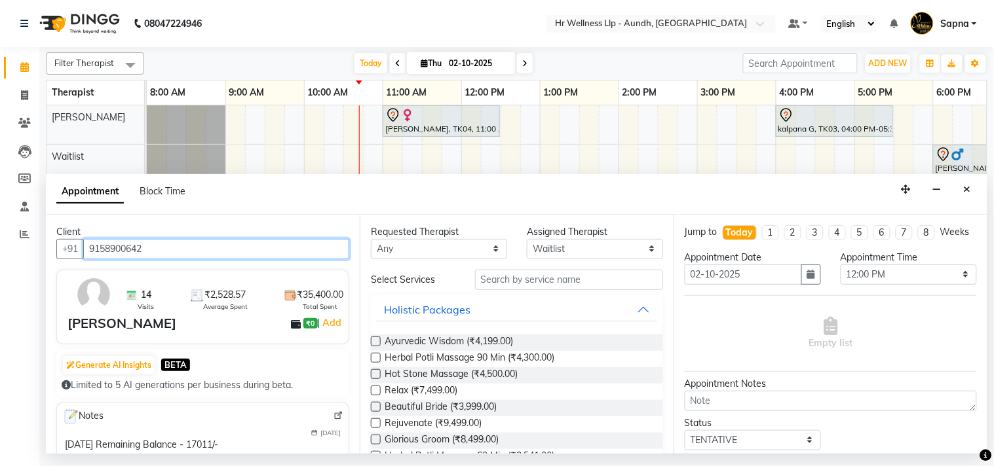
type input "9158900642"
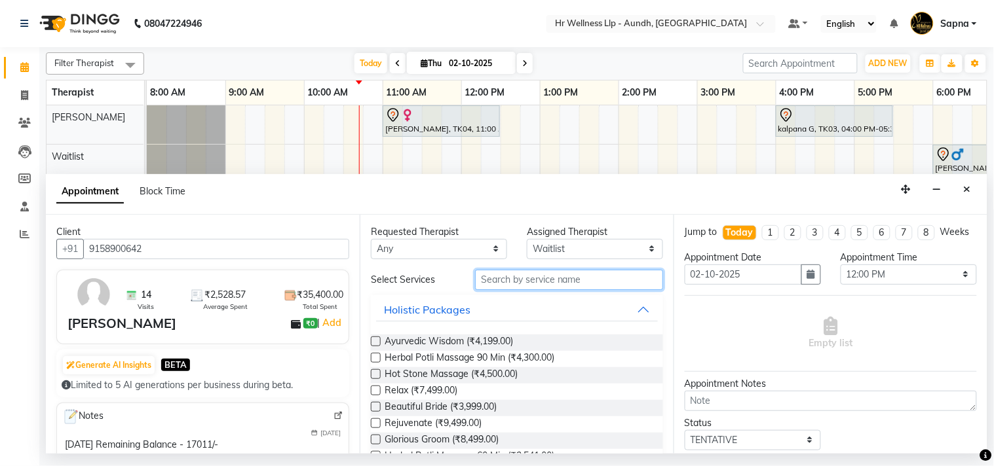
click at [504, 278] on input "text" at bounding box center [569, 280] width 188 height 20
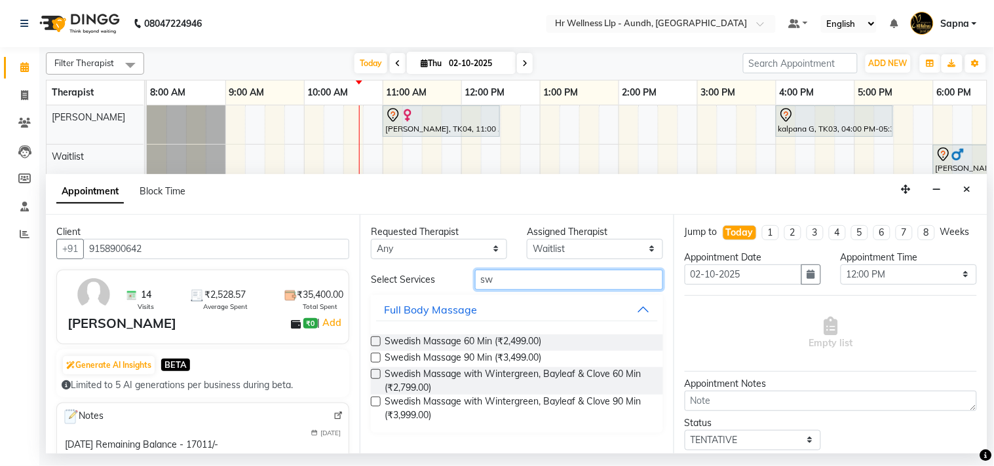
type input "sw"
click at [373, 371] on label at bounding box center [376, 375] width 10 height 10
click at [373, 371] on input "checkbox" at bounding box center [375, 375] width 9 height 9
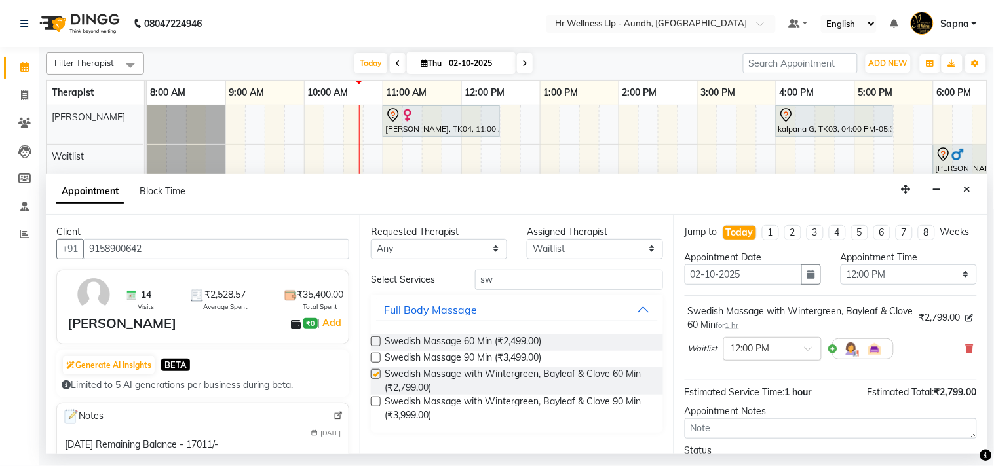
checkbox input "false"
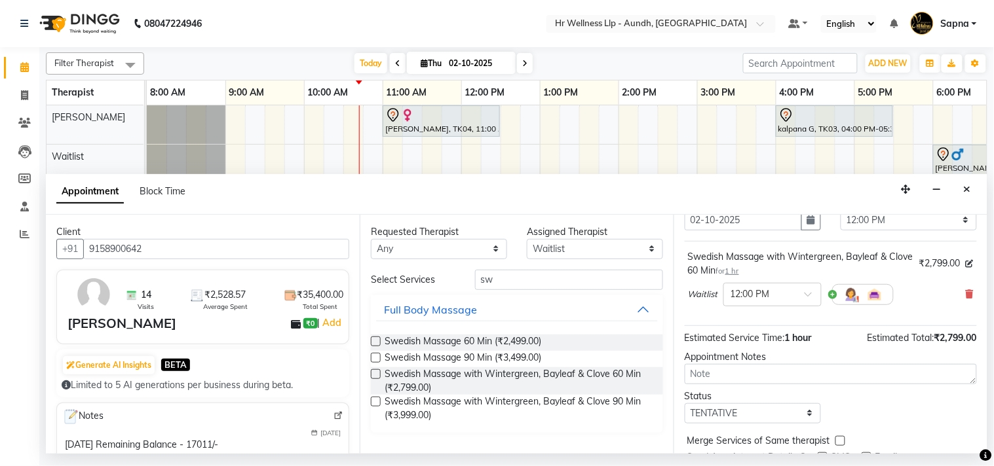
scroll to position [119, 0]
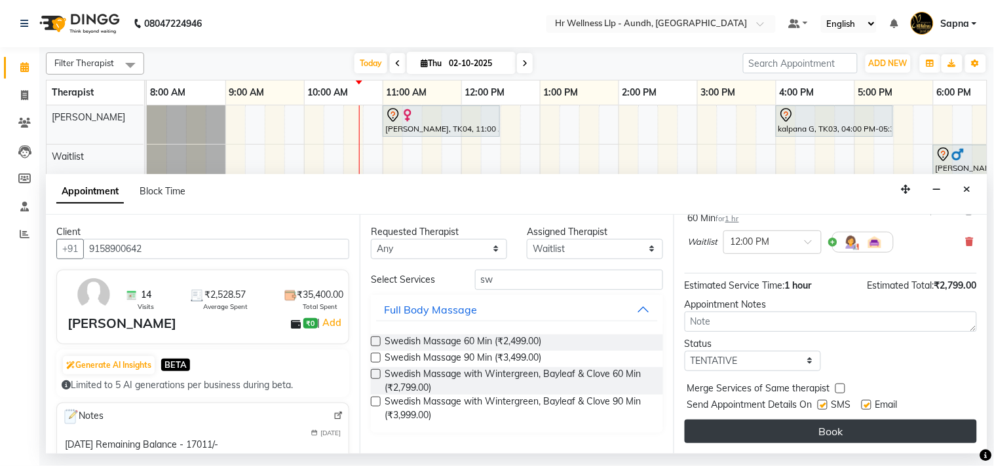
click at [767, 428] on button "Book" at bounding box center [831, 432] width 292 height 24
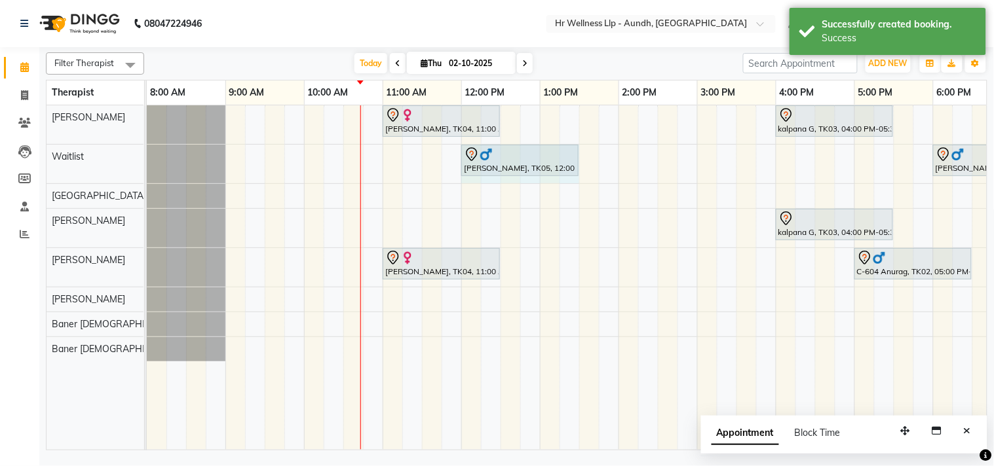
drag, startPoint x: 539, startPoint y: 155, endPoint x: 562, endPoint y: 156, distance: 23.6
click at [147, 156] on div "[PERSON_NAME], TK05, 12:00 PM-01:00 PM, Swedish Massage with Wintergreen, Bayle…" at bounding box center [147, 164] width 0 height 39
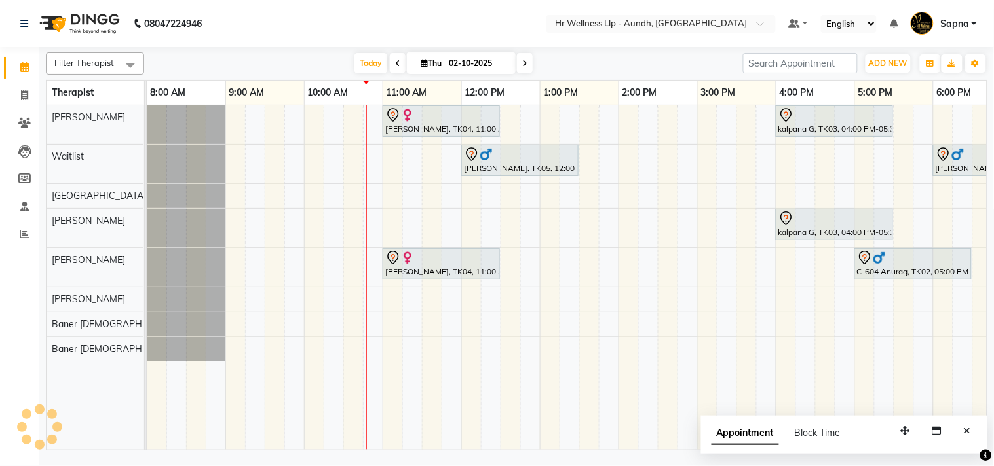
scroll to position [0, 151]
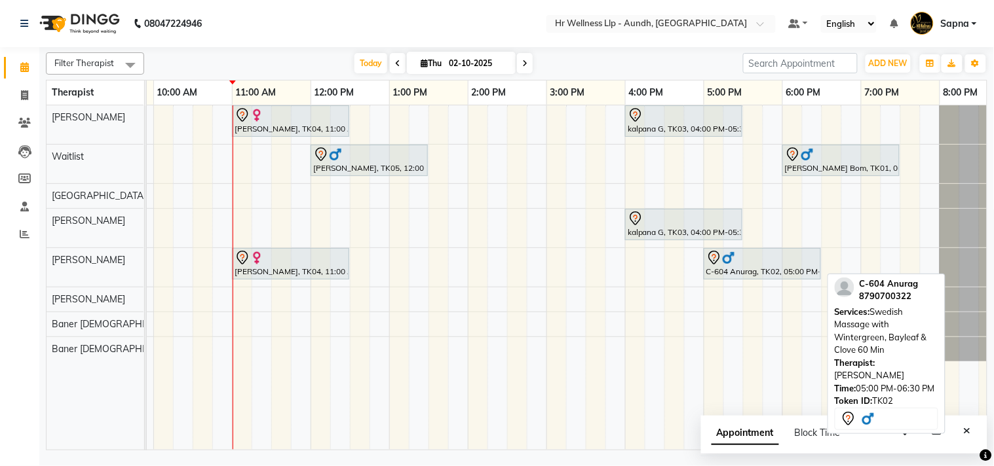
click at [740, 274] on div "C-604 Anurag, TK02, 05:00 PM-06:30 PM, Swedish Massage with Wintergreen, Baylea…" at bounding box center [762, 264] width 115 height 28
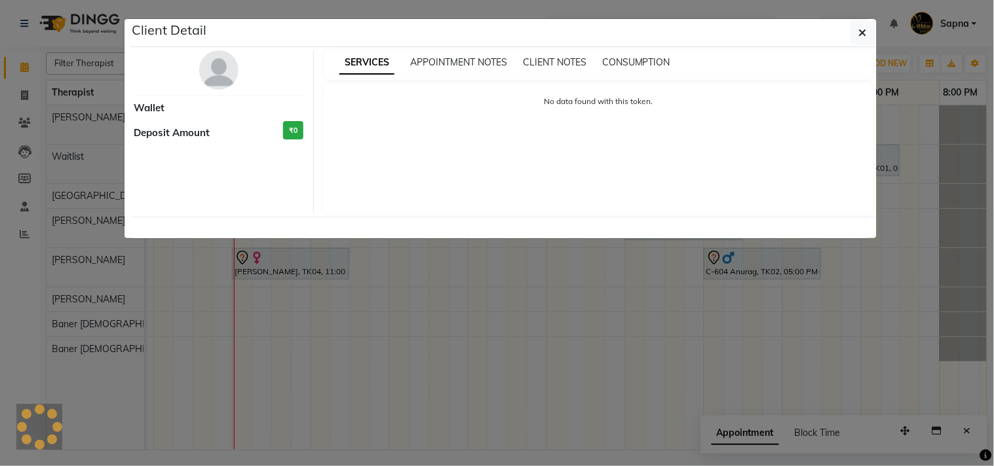
select select "7"
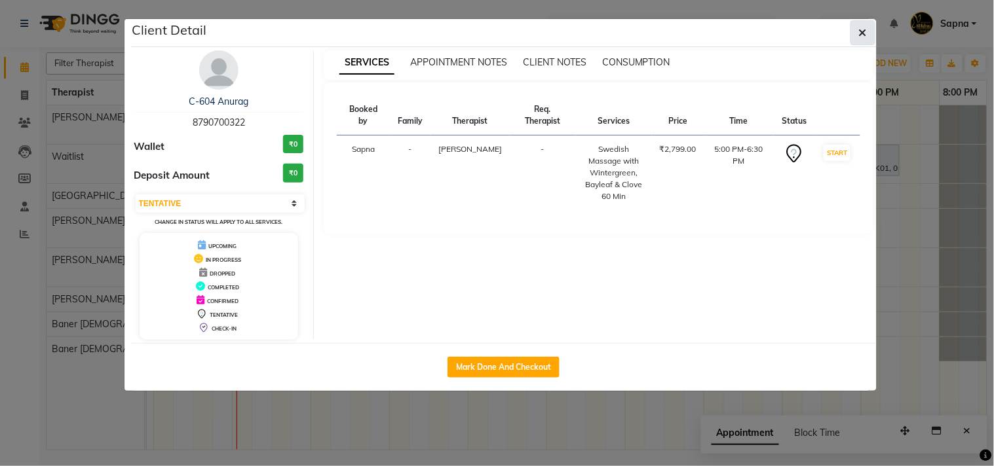
click at [859, 33] on icon "button" at bounding box center [863, 33] width 8 height 10
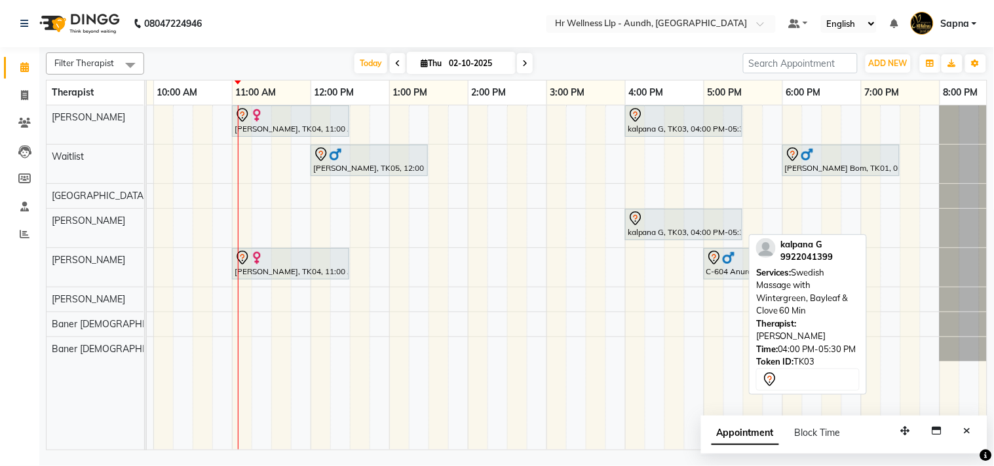
click at [654, 231] on div "kalpana G, TK03, 04:00 PM-05:30 PM, Swedish Massage with Wintergreen, Bayleaf &…" at bounding box center [683, 225] width 115 height 28
select select "7"
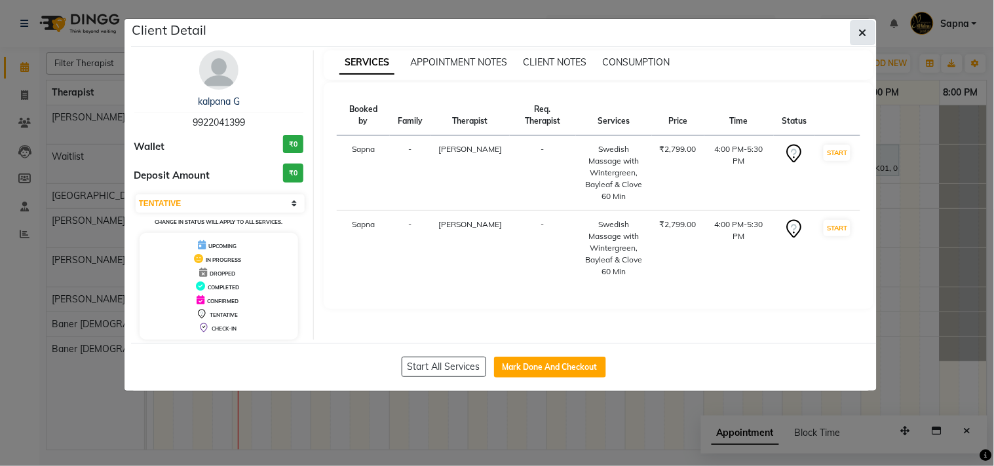
click at [867, 35] on button "button" at bounding box center [862, 32] width 25 height 25
